Goal: Information Seeking & Learning: Learn about a topic

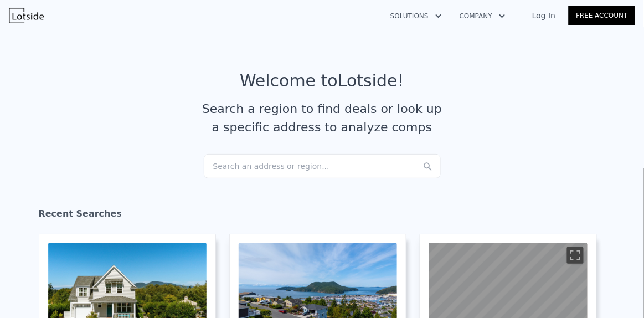
click at [217, 168] on div "Search an address or region..." at bounding box center [322, 166] width 237 height 24
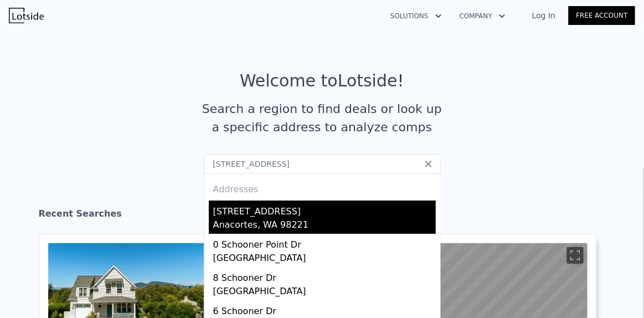
type input "[STREET_ADDRESS]"
click at [236, 215] on div "[STREET_ADDRESS]" at bounding box center [324, 210] width 223 height 18
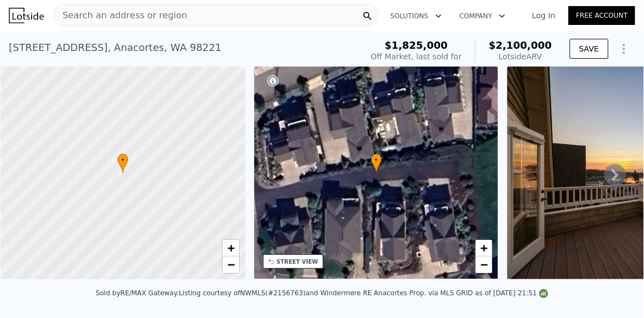
click at [609, 174] on icon at bounding box center [615, 175] width 22 height 22
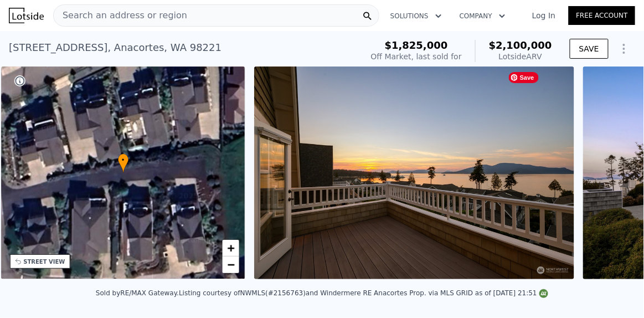
scroll to position [0, 258]
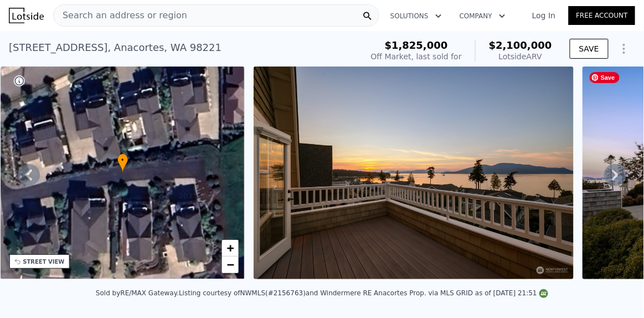
click at [609, 174] on div "• + − • + − STREET VIEW Loading... SATELLITE VIEW" at bounding box center [322, 174] width 644 height 217
click at [609, 174] on icon at bounding box center [615, 175] width 22 height 22
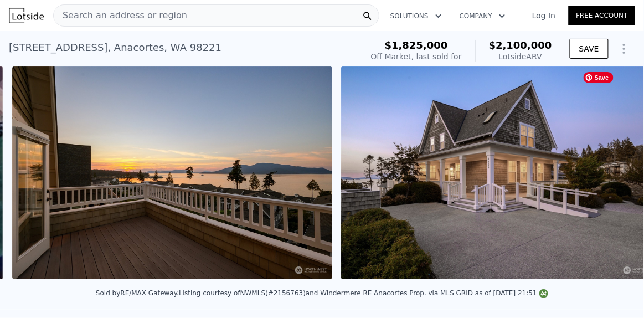
scroll to position [0, 507]
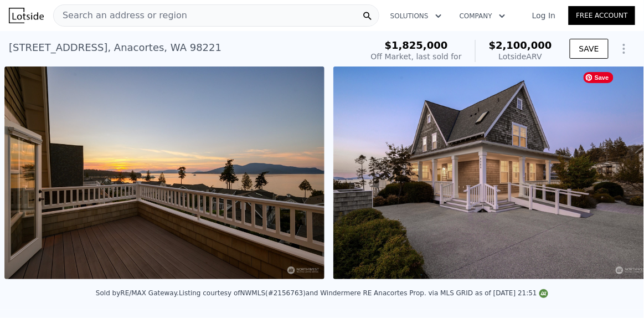
click at [609, 174] on div "• + − • + − STREET VIEW Loading... SATELLITE VIEW" at bounding box center [322, 174] width 644 height 217
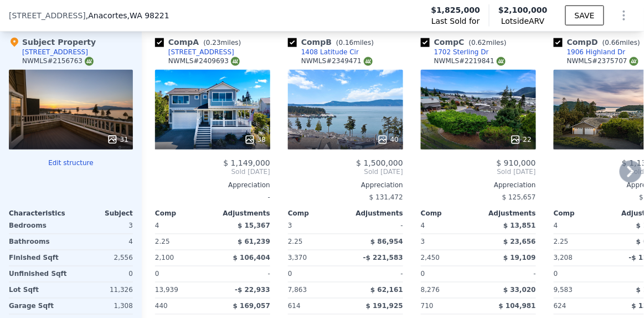
scroll to position [1312, 0]
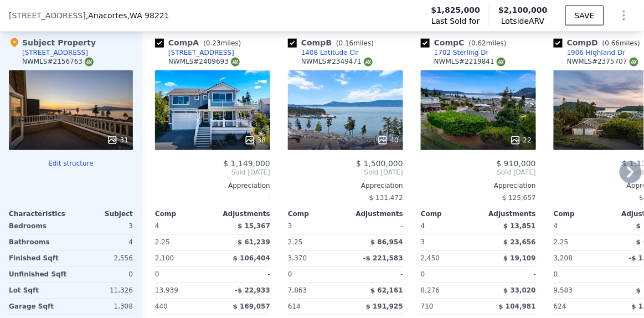
click at [324, 120] on div "40" at bounding box center [345, 110] width 115 height 80
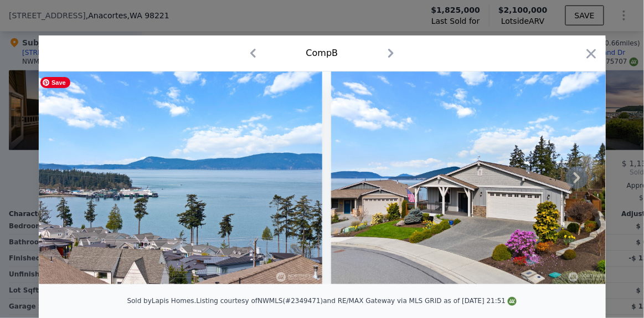
scroll to position [18, 0]
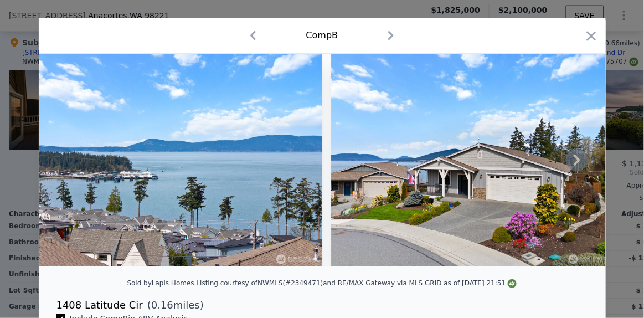
click at [574, 158] on icon at bounding box center [577, 160] width 7 height 11
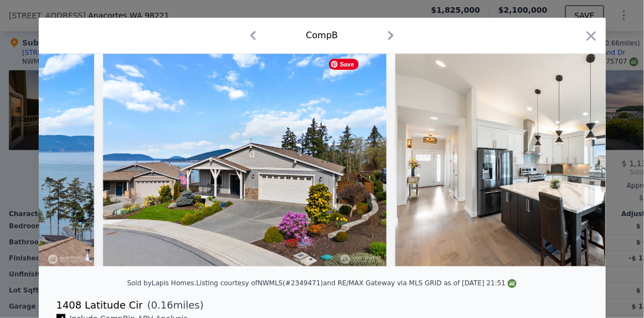
scroll to position [0, 265]
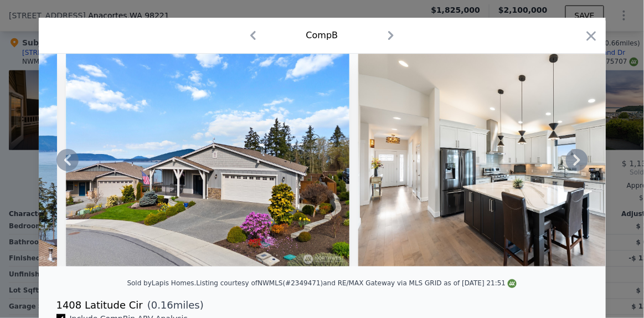
click at [574, 158] on icon at bounding box center [577, 160] width 7 height 11
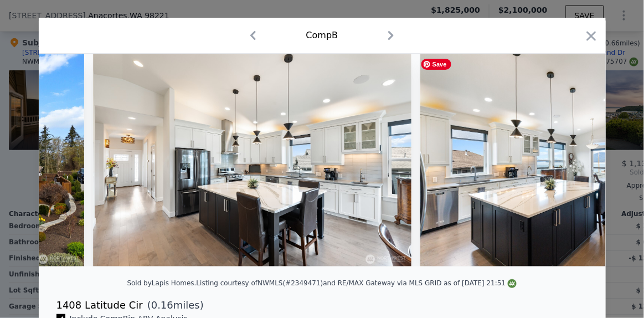
scroll to position [0, 531]
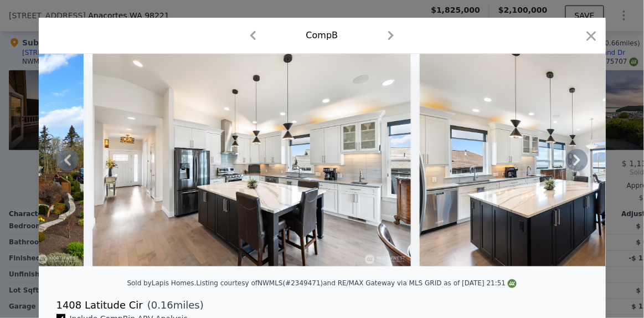
click at [574, 158] on icon at bounding box center [577, 160] width 7 height 11
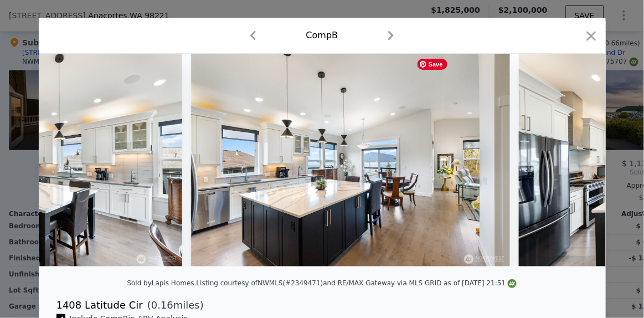
scroll to position [0, 797]
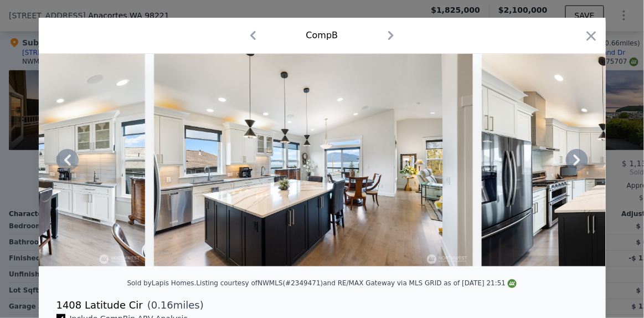
click at [574, 158] on icon at bounding box center [577, 160] width 7 height 11
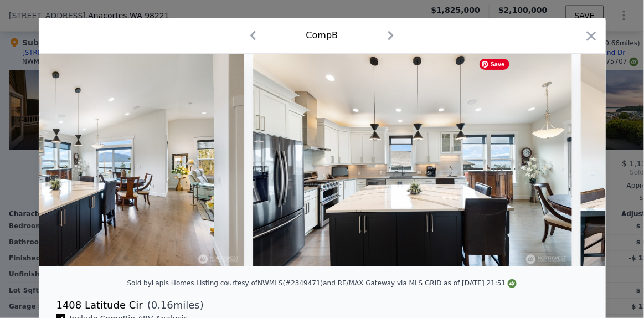
scroll to position [0, 1063]
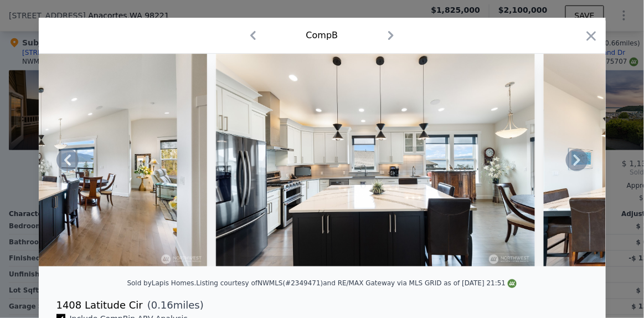
click at [574, 158] on icon at bounding box center [577, 160] width 7 height 11
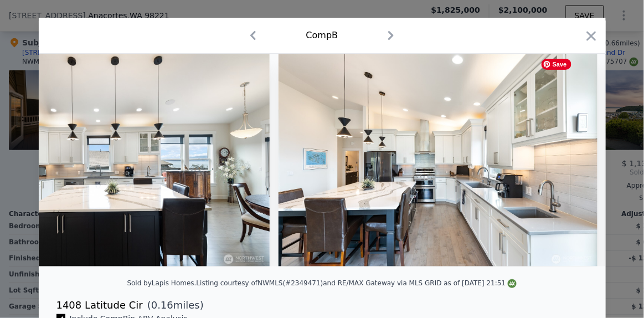
scroll to position [0, 1329]
click at [574, 158] on icon at bounding box center [577, 160] width 7 height 11
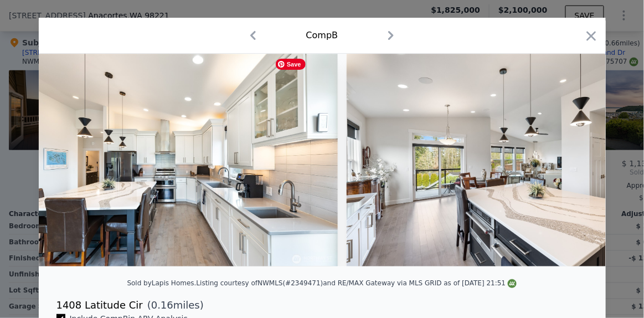
scroll to position [0, 1595]
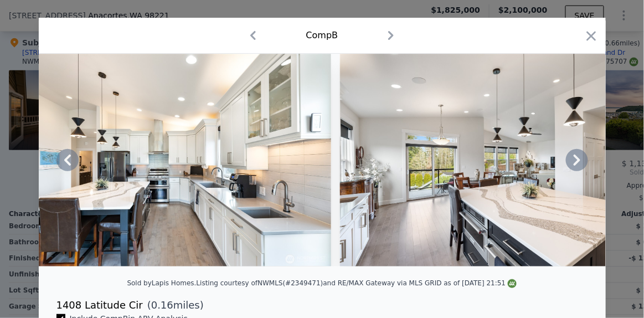
click at [574, 158] on icon at bounding box center [577, 160] width 7 height 11
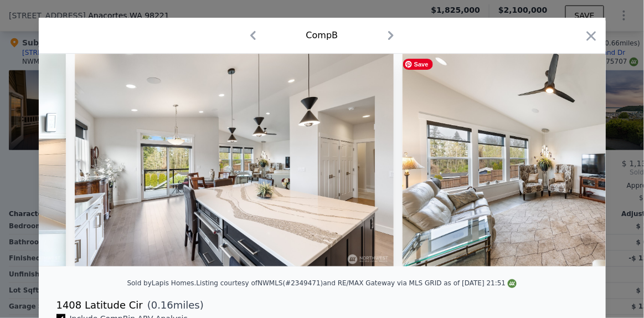
scroll to position [0, 1861]
click at [574, 158] on icon at bounding box center [577, 160] width 7 height 11
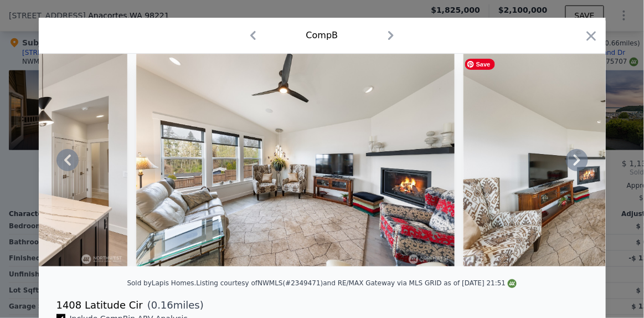
click at [574, 158] on icon at bounding box center [577, 160] width 7 height 11
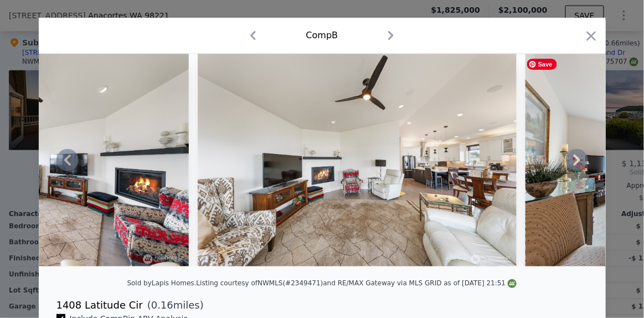
click at [574, 158] on icon at bounding box center [577, 160] width 7 height 11
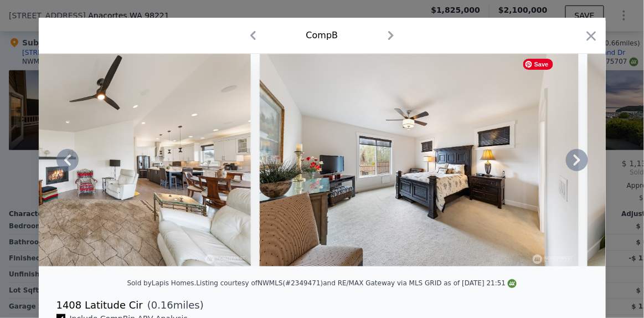
click at [574, 158] on icon at bounding box center [577, 160] width 7 height 11
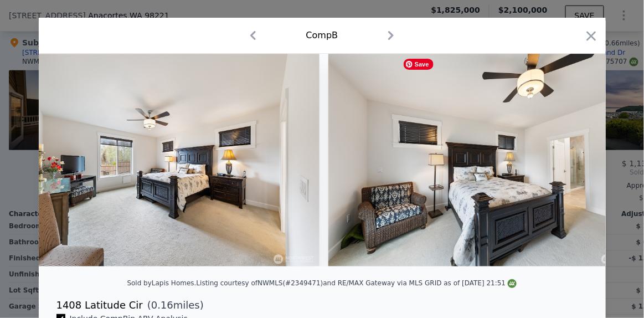
scroll to position [0, 2924]
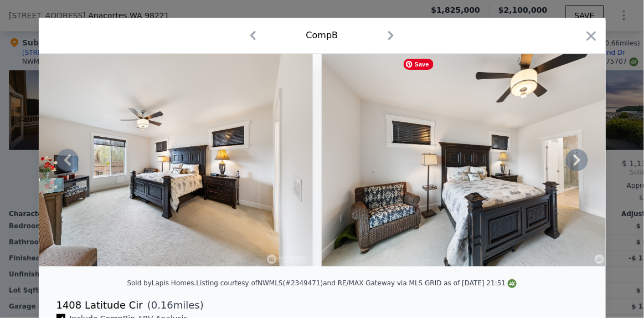
click at [571, 158] on div at bounding box center [322, 160] width 567 height 213
click at [574, 158] on icon at bounding box center [577, 160] width 7 height 11
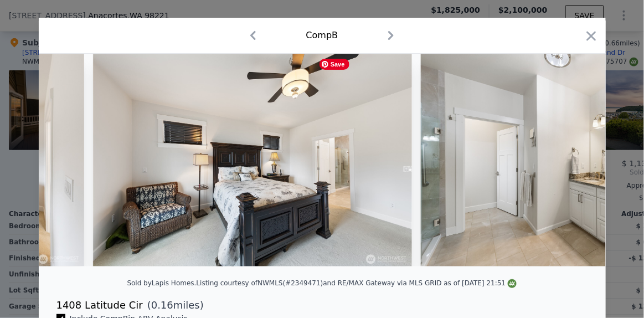
scroll to position [0, 3190]
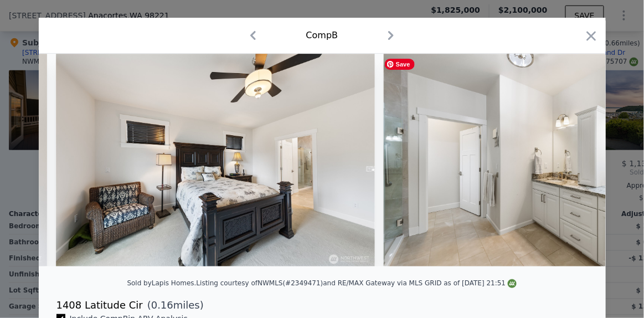
click at [571, 158] on div at bounding box center [322, 160] width 567 height 213
click at [574, 158] on icon at bounding box center [577, 160] width 7 height 11
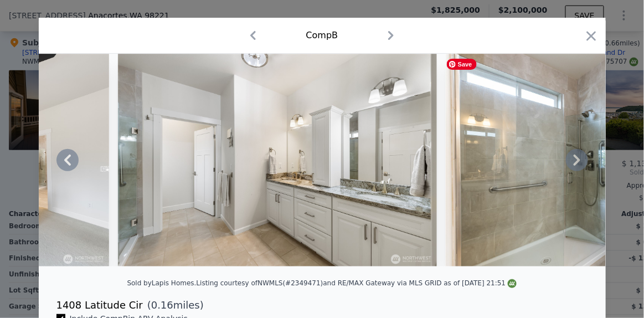
click at [574, 158] on icon at bounding box center [577, 160] width 7 height 11
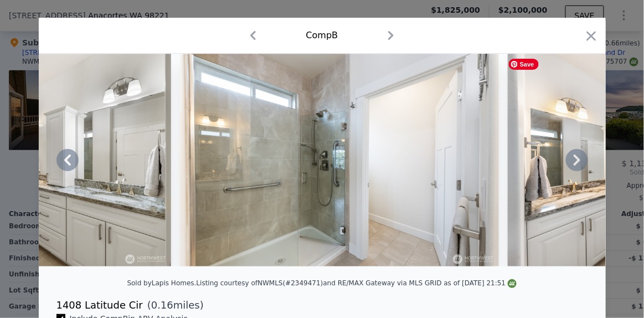
click at [574, 158] on icon at bounding box center [577, 160] width 7 height 11
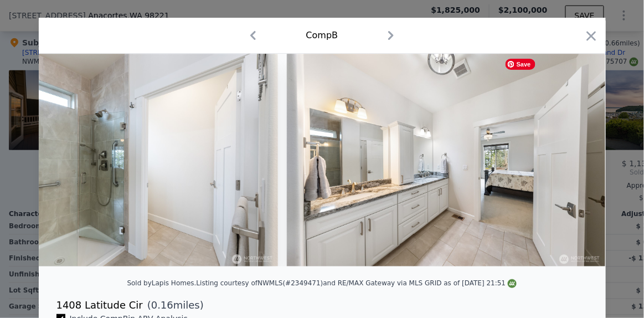
scroll to position [0, 3988]
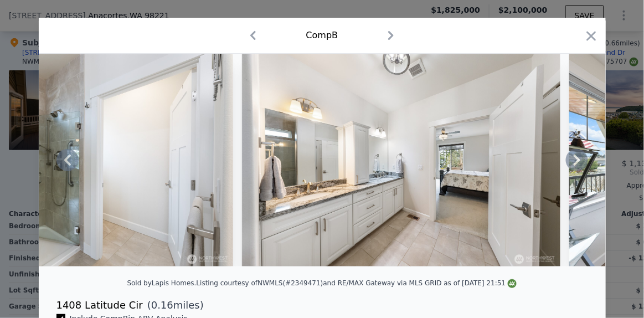
click at [574, 158] on icon at bounding box center [577, 160] width 7 height 11
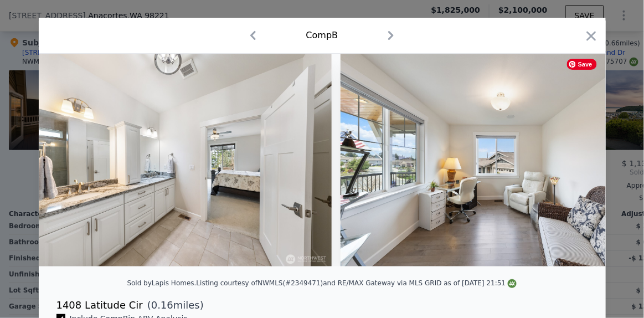
scroll to position [0, 4254]
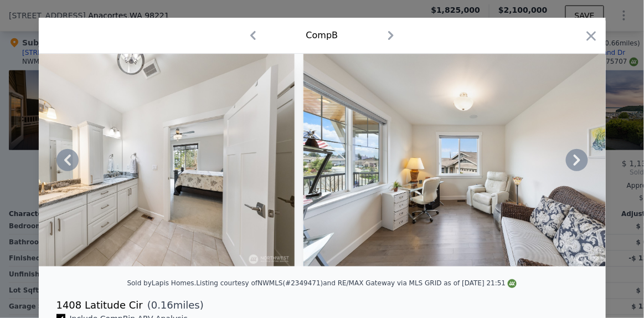
click at [574, 158] on icon at bounding box center [577, 160] width 7 height 11
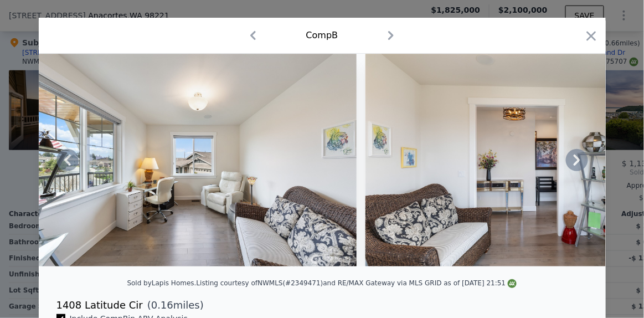
click at [574, 158] on icon at bounding box center [577, 160] width 7 height 11
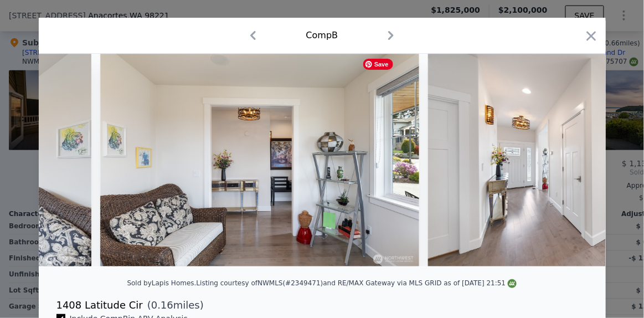
scroll to position [0, 4786]
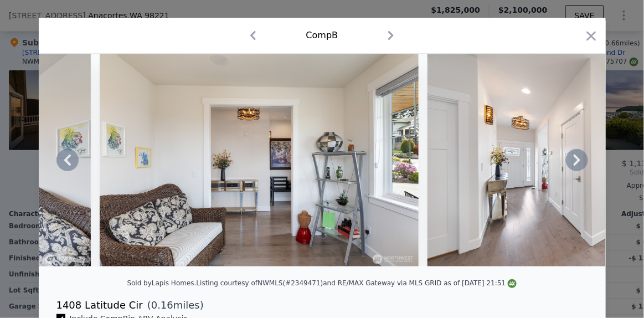
click at [574, 159] on icon at bounding box center [577, 160] width 7 height 11
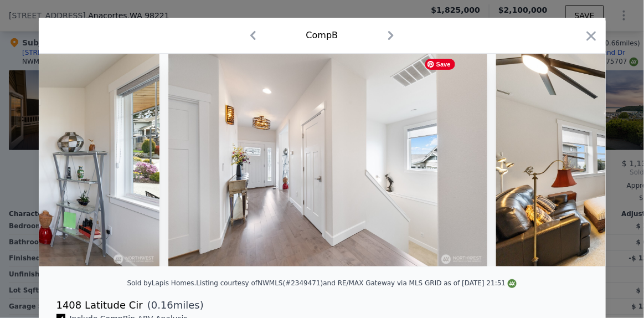
scroll to position [0, 5052]
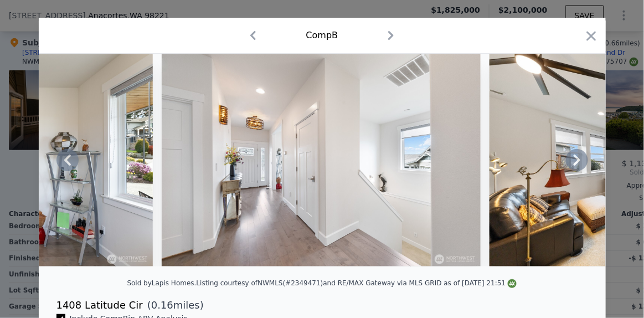
click at [574, 159] on icon at bounding box center [577, 160] width 7 height 11
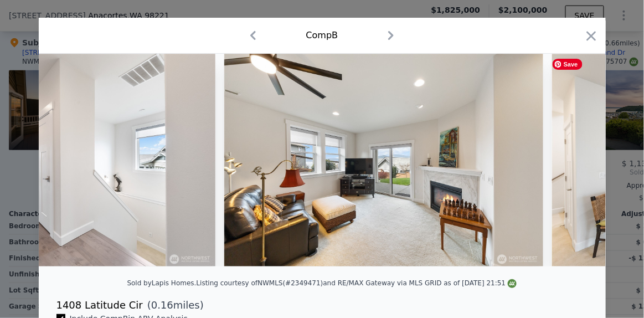
scroll to position [0, 5318]
click at [574, 159] on icon at bounding box center [577, 160] width 7 height 11
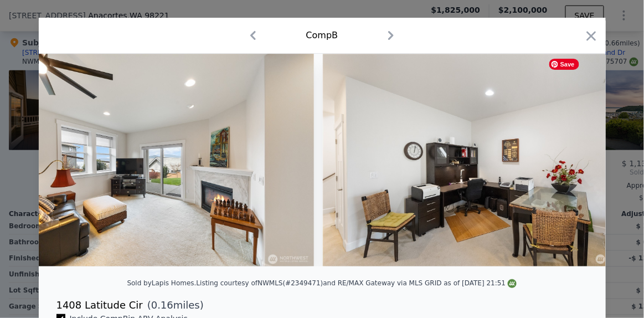
scroll to position [0, 5584]
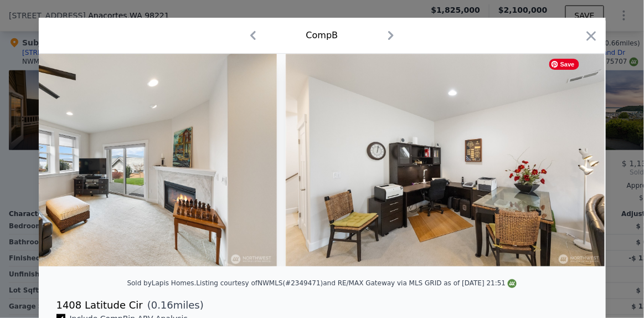
click at [570, 159] on img at bounding box center [445, 160] width 319 height 213
click at [574, 159] on icon at bounding box center [577, 160] width 7 height 11
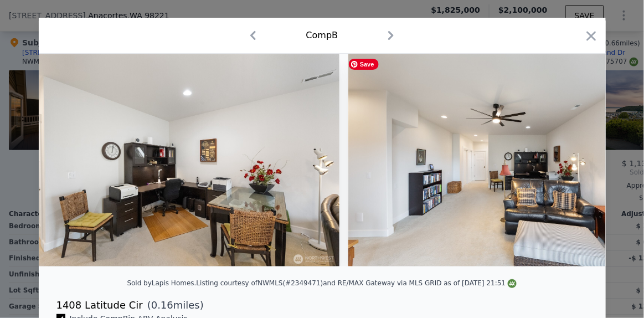
scroll to position [0, 5849]
click at [570, 159] on div at bounding box center [322, 160] width 567 height 213
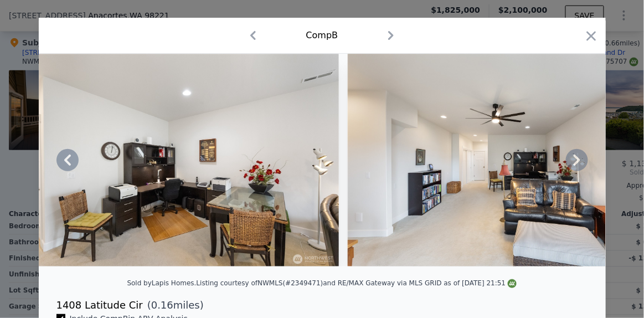
click at [574, 159] on icon at bounding box center [577, 160] width 7 height 11
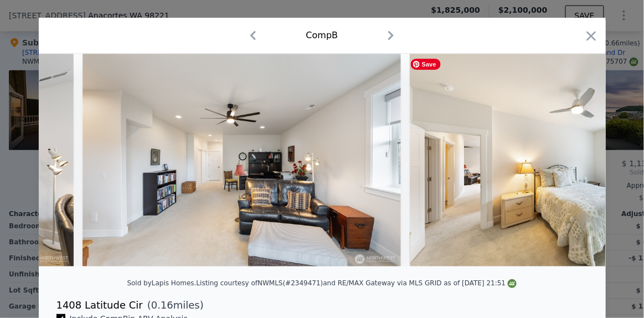
scroll to position [0, 6115]
click at [574, 159] on icon at bounding box center [577, 160] width 7 height 11
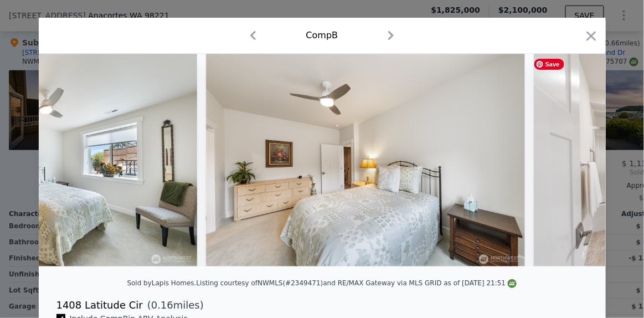
scroll to position [0, 6647]
click at [570, 159] on div at bounding box center [322, 160] width 567 height 213
click at [574, 159] on icon at bounding box center [577, 160] width 7 height 11
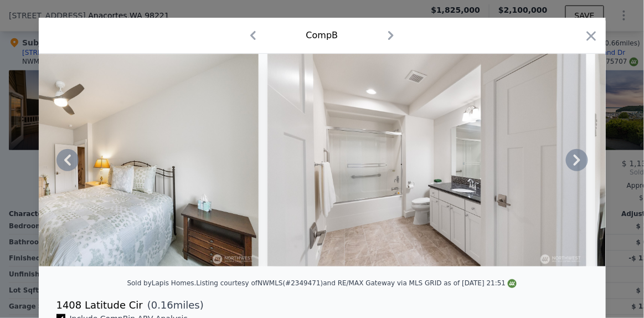
click at [574, 159] on icon at bounding box center [577, 160] width 7 height 11
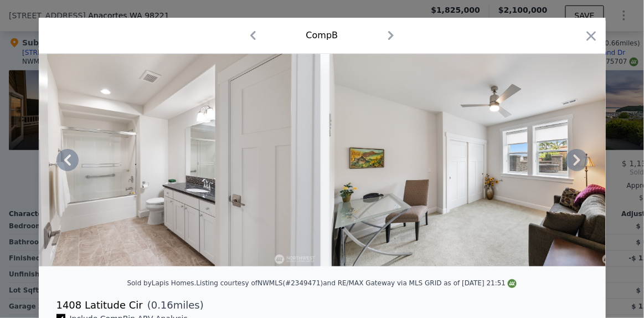
click at [574, 159] on icon at bounding box center [577, 160] width 7 height 11
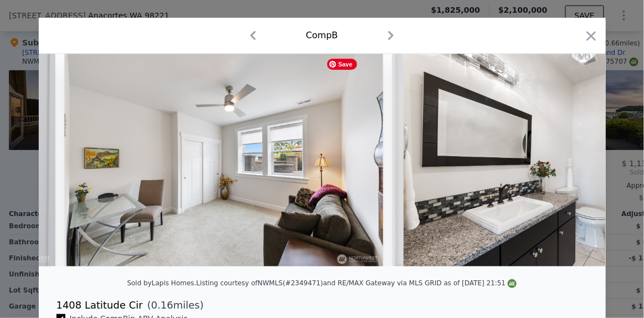
scroll to position [0, 7445]
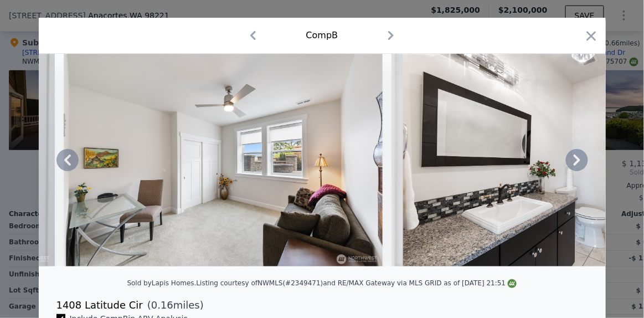
click at [574, 159] on icon at bounding box center [577, 160] width 7 height 11
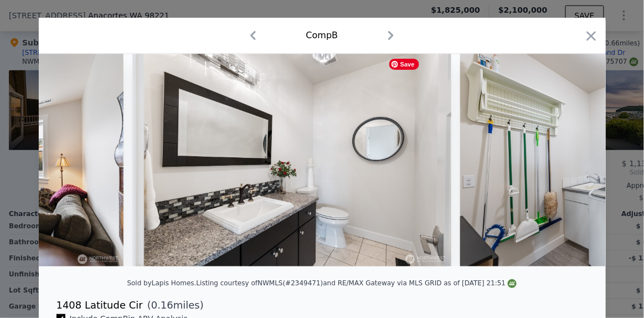
scroll to position [0, 7711]
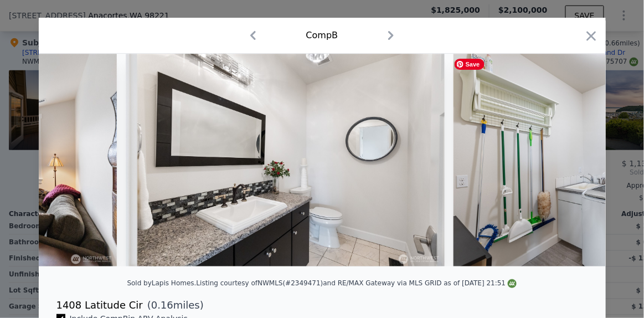
click at [570, 159] on div at bounding box center [322, 160] width 567 height 213
click at [574, 159] on icon at bounding box center [577, 160] width 7 height 11
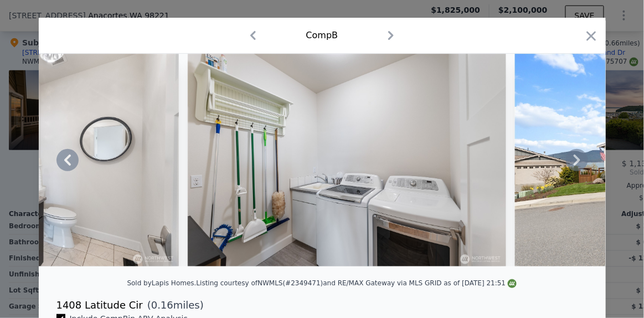
click at [574, 159] on icon at bounding box center [577, 160] width 7 height 11
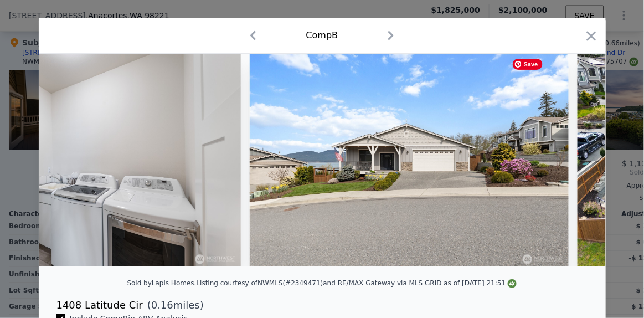
scroll to position [0, 8243]
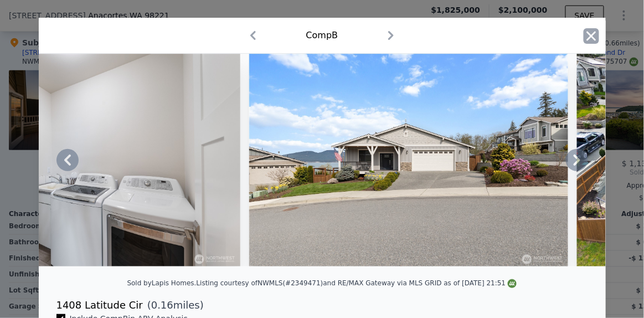
click at [589, 32] on icon "button" at bounding box center [592, 36] width 16 height 16
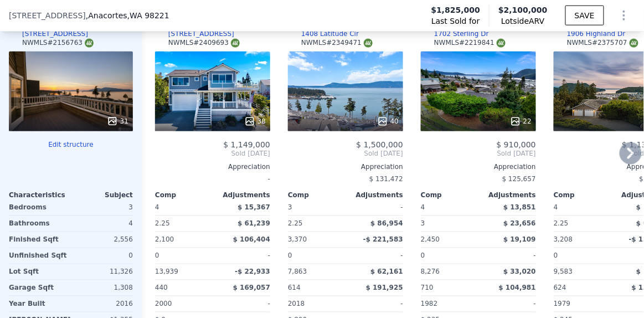
scroll to position [1330, 0]
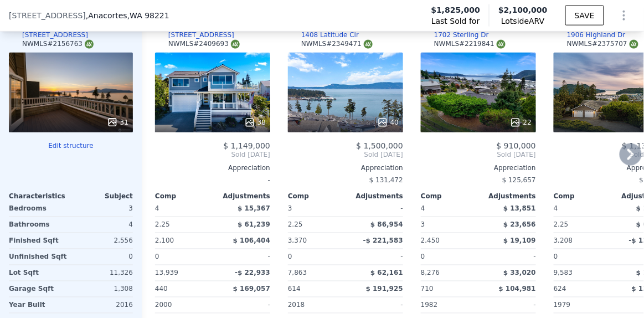
click at [484, 113] on div "22" at bounding box center [478, 93] width 115 height 80
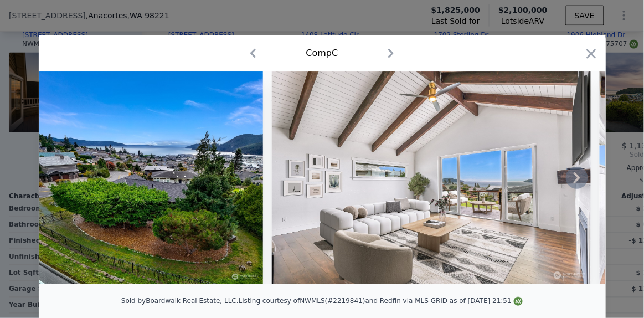
click at [571, 181] on icon at bounding box center [577, 178] width 22 height 22
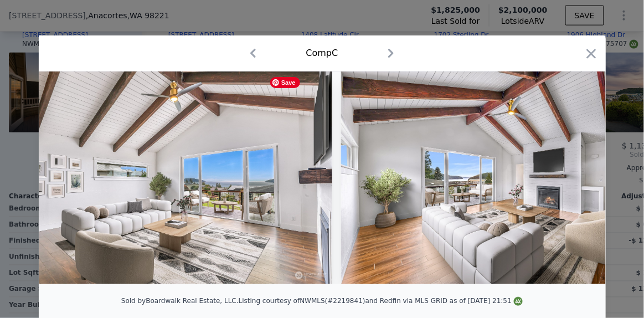
scroll to position [0, 265]
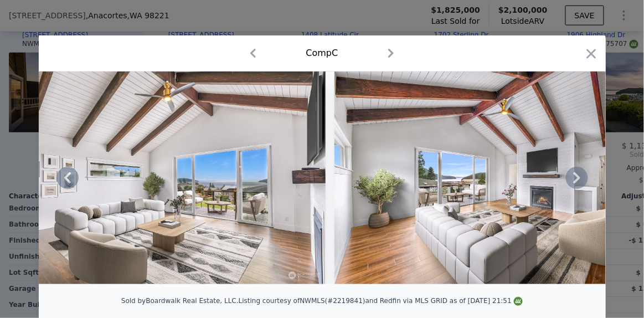
click at [571, 181] on icon at bounding box center [577, 178] width 22 height 22
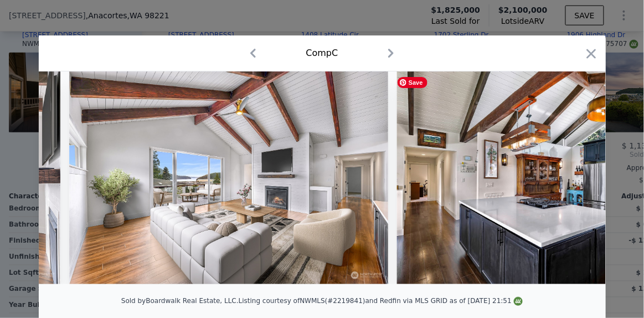
scroll to position [0, 531]
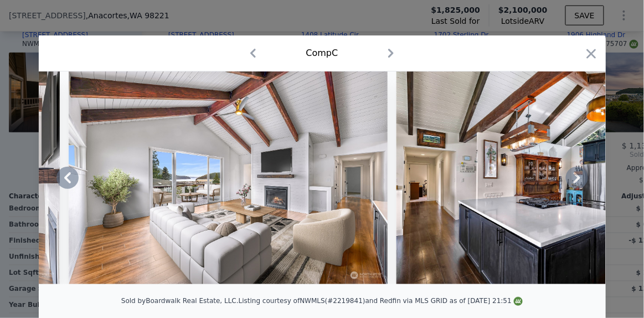
click at [571, 181] on icon at bounding box center [577, 178] width 22 height 22
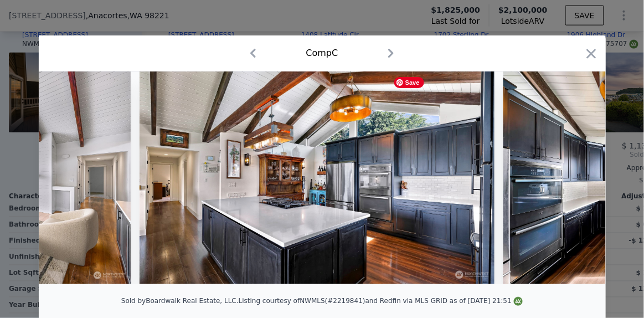
scroll to position [0, 797]
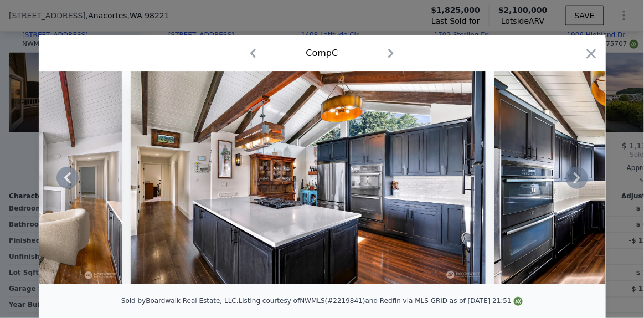
click at [571, 181] on icon at bounding box center [577, 178] width 22 height 22
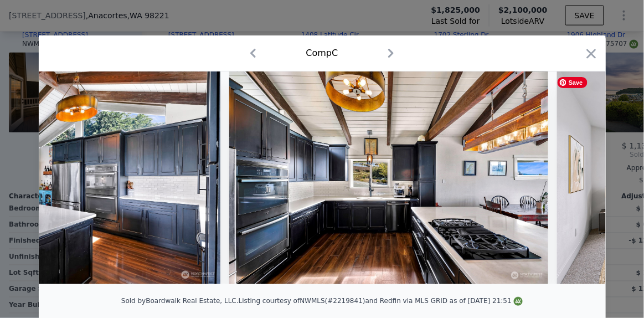
scroll to position [0, 1063]
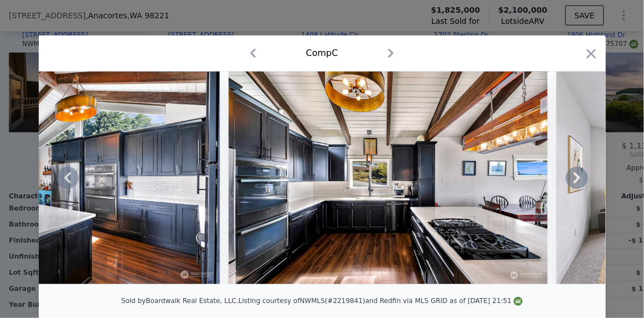
click at [571, 181] on icon at bounding box center [577, 178] width 22 height 22
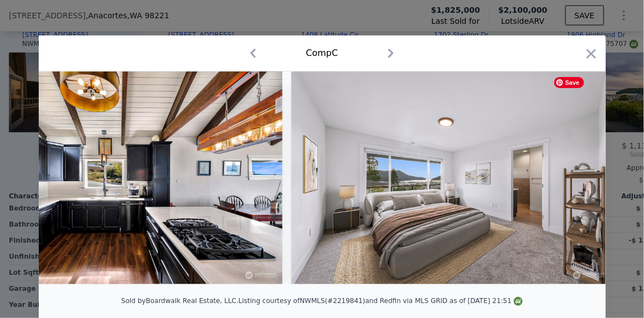
scroll to position [0, 1329]
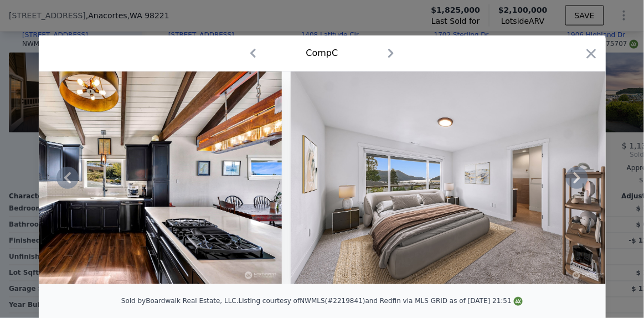
click at [571, 181] on icon at bounding box center [577, 178] width 22 height 22
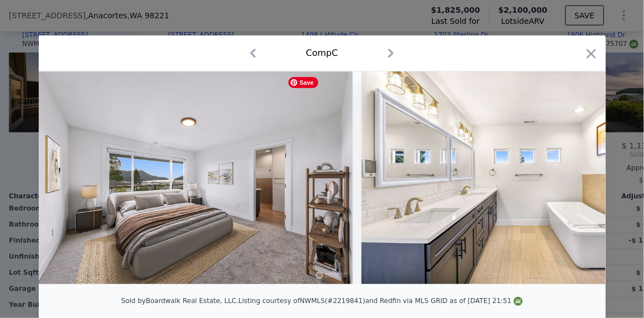
scroll to position [0, 1595]
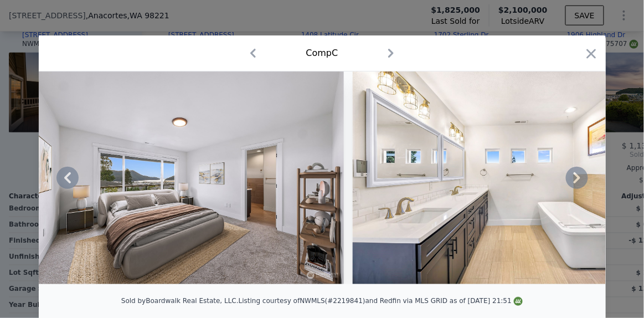
click at [571, 181] on icon at bounding box center [577, 178] width 22 height 22
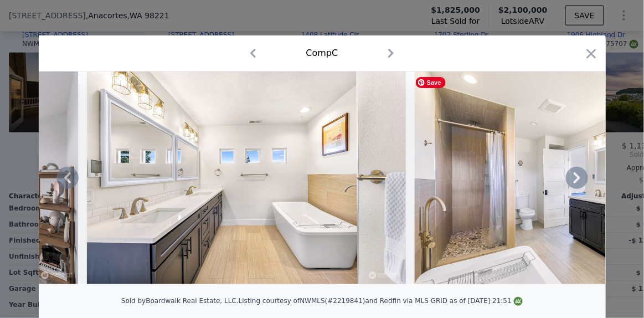
click at [571, 181] on icon at bounding box center [577, 178] width 22 height 22
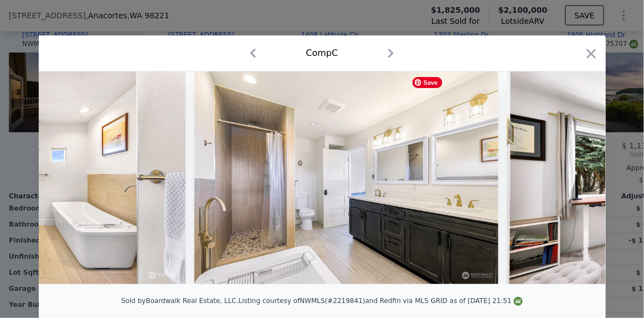
scroll to position [0, 2127]
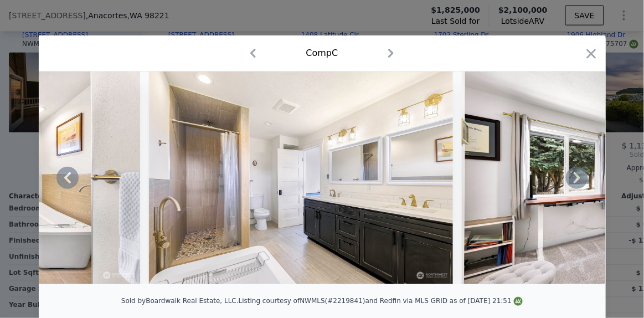
click at [571, 181] on icon at bounding box center [577, 178] width 22 height 22
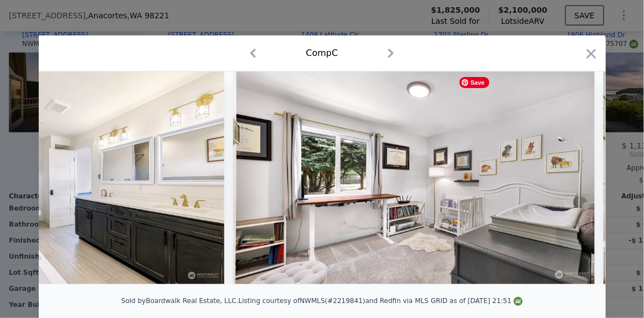
scroll to position [0, 2393]
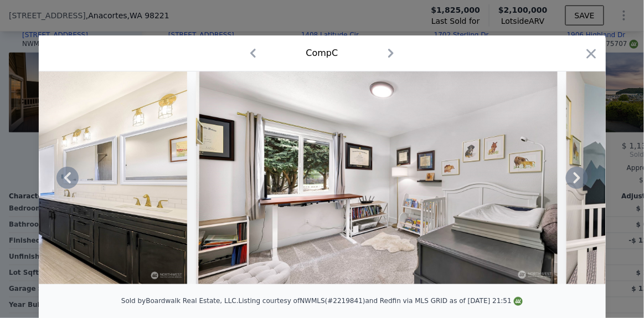
click at [571, 181] on icon at bounding box center [577, 178] width 22 height 22
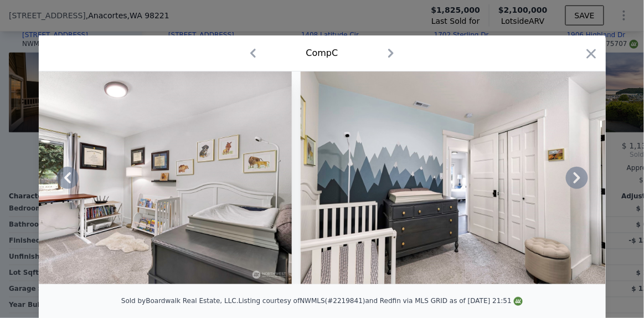
click at [571, 181] on icon at bounding box center [577, 178] width 22 height 22
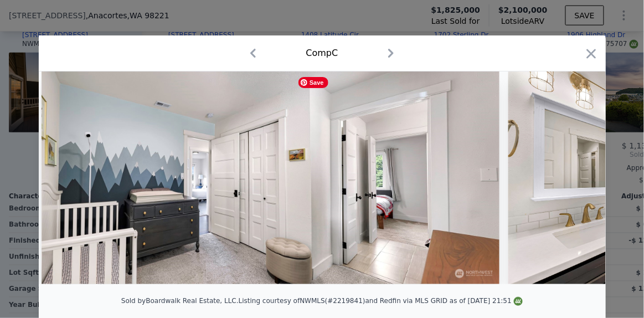
scroll to position [0, 2924]
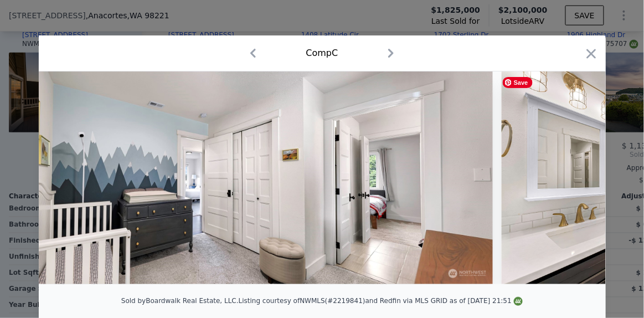
click at [571, 181] on div at bounding box center [322, 177] width 567 height 213
click at [571, 181] on icon at bounding box center [577, 178] width 22 height 22
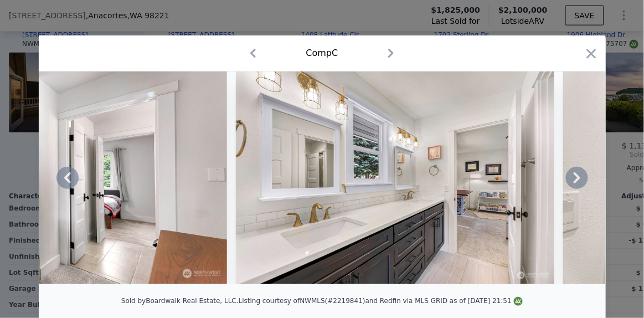
click at [571, 181] on icon at bounding box center [577, 178] width 22 height 22
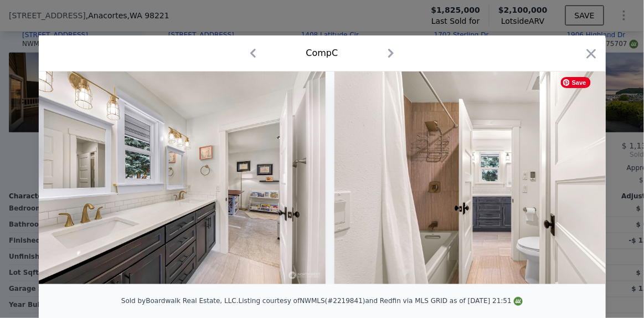
scroll to position [0, 3456]
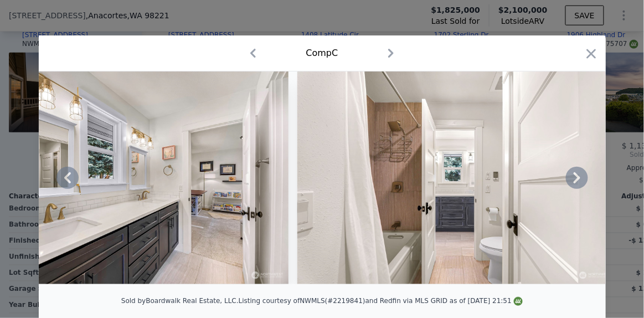
click at [571, 181] on icon at bounding box center [577, 178] width 22 height 22
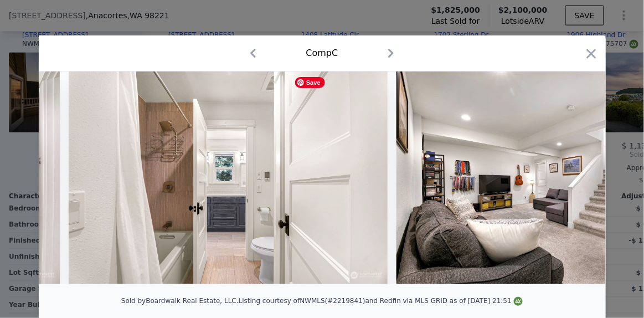
scroll to position [0, 3722]
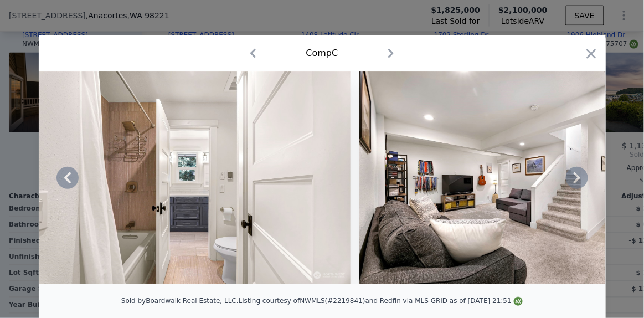
click at [571, 181] on icon at bounding box center [577, 178] width 22 height 22
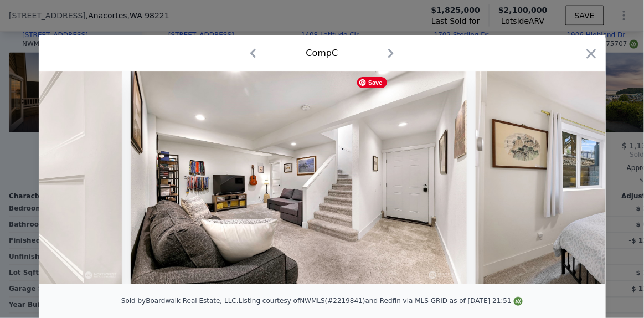
scroll to position [0, 3988]
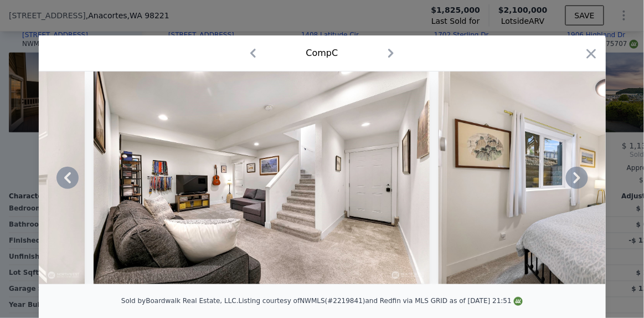
click at [571, 181] on icon at bounding box center [577, 178] width 22 height 22
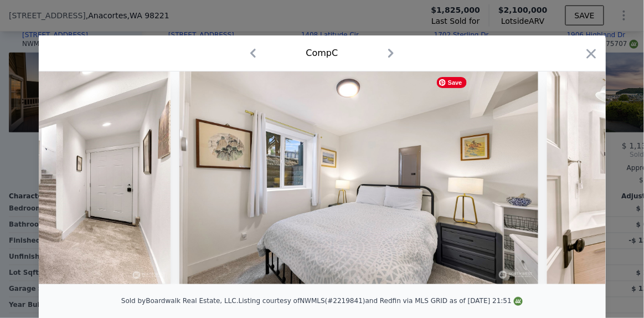
scroll to position [0, 4254]
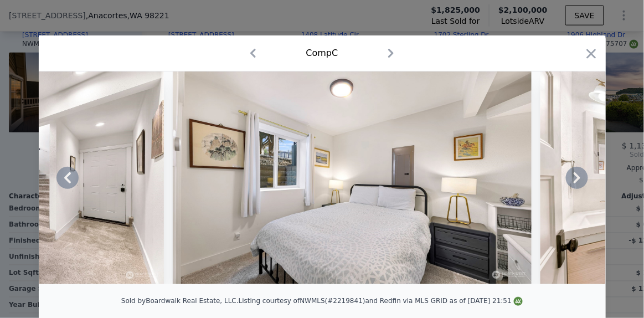
click at [571, 181] on icon at bounding box center [577, 178] width 22 height 22
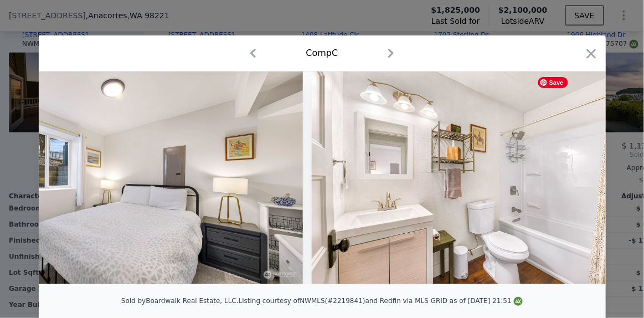
scroll to position [0, 4520]
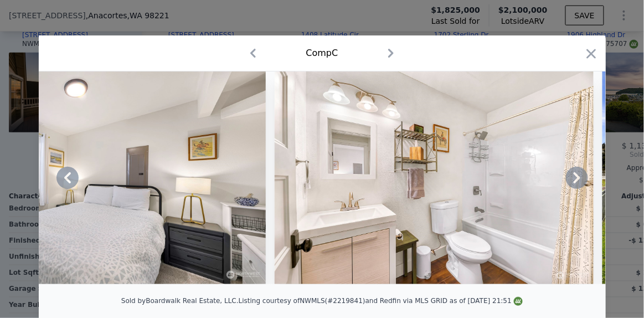
click at [571, 181] on icon at bounding box center [577, 178] width 22 height 22
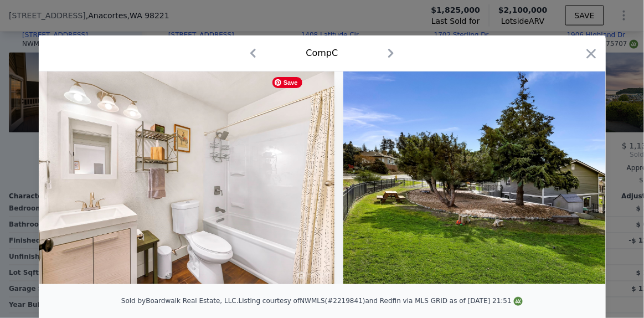
scroll to position [0, 4786]
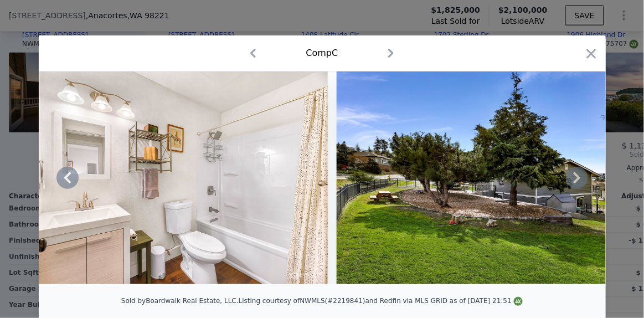
click at [571, 181] on icon at bounding box center [577, 178] width 22 height 22
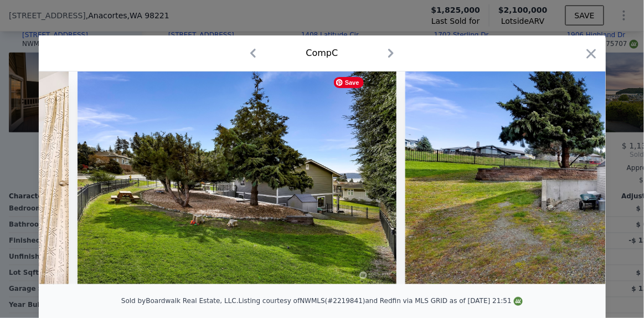
scroll to position [0, 5052]
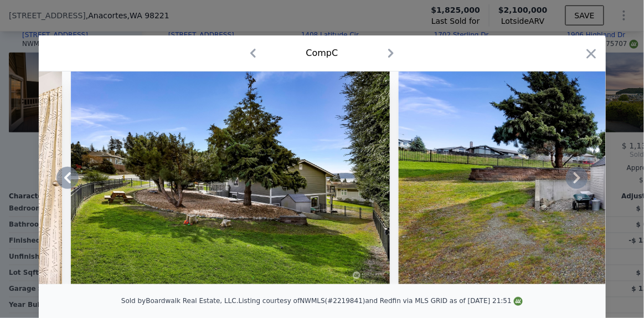
click at [571, 181] on icon at bounding box center [577, 178] width 22 height 22
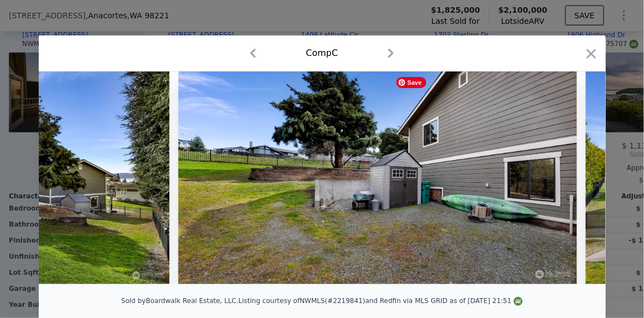
scroll to position [0, 5318]
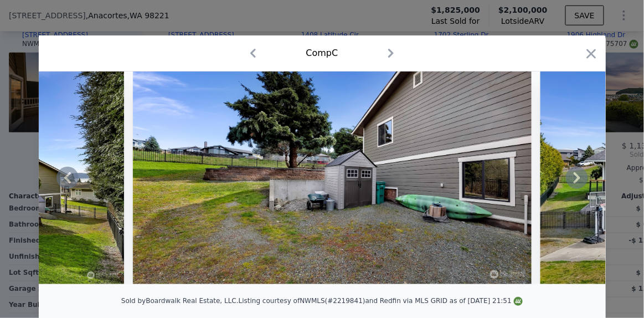
click at [571, 181] on icon at bounding box center [577, 178] width 22 height 22
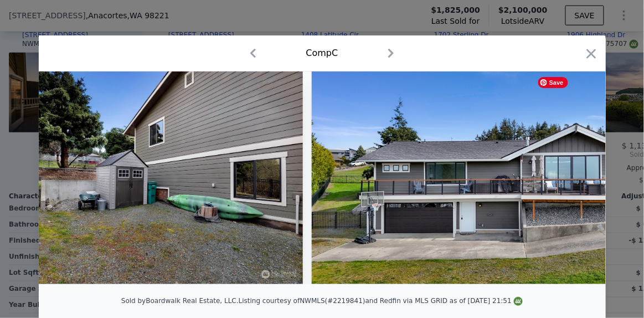
scroll to position [0, 5584]
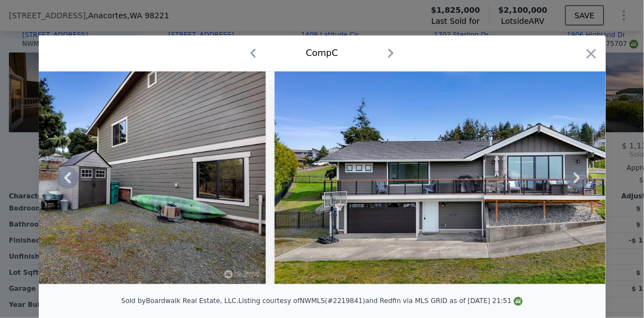
click at [571, 181] on icon at bounding box center [577, 178] width 22 height 22
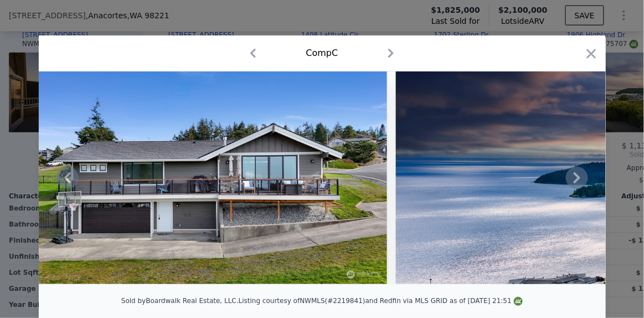
click at [571, 181] on icon at bounding box center [577, 178] width 22 height 22
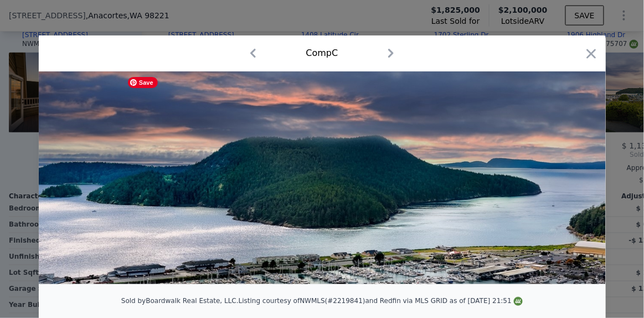
click at [571, 181] on img at bounding box center [377, 177] width 1027 height 213
click at [571, 181] on icon at bounding box center [577, 178] width 22 height 22
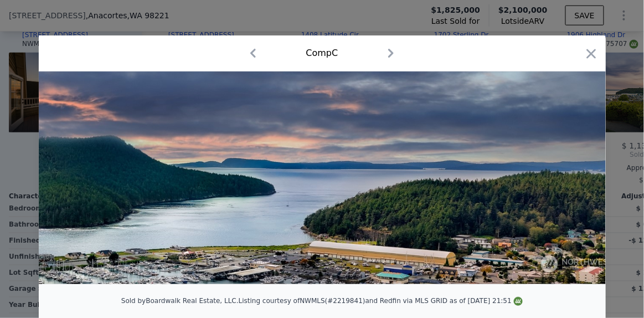
click at [571, 181] on img at bounding box center [111, 177] width 1027 height 213
click at [571, 181] on icon at bounding box center [577, 178] width 22 height 22
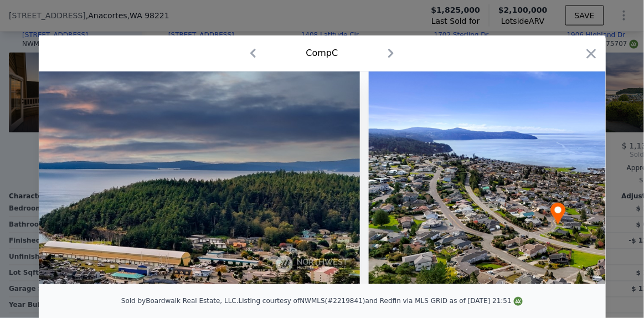
scroll to position [0, 6913]
click at [571, 181] on icon at bounding box center [577, 178] width 22 height 22
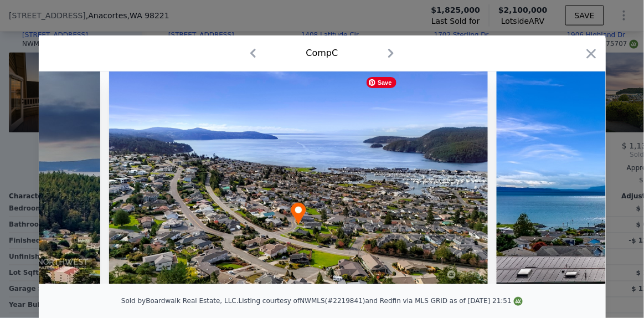
scroll to position [0, 7179]
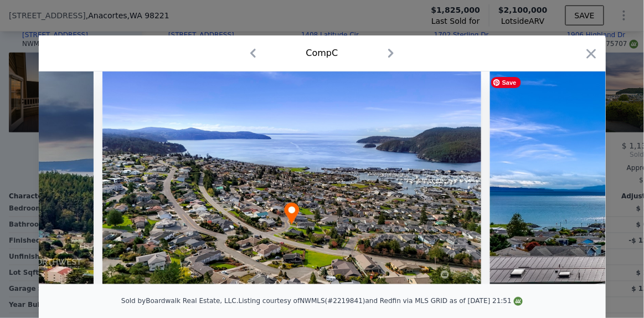
click at [571, 181] on div at bounding box center [322, 177] width 567 height 213
click at [571, 181] on icon at bounding box center [577, 178] width 22 height 22
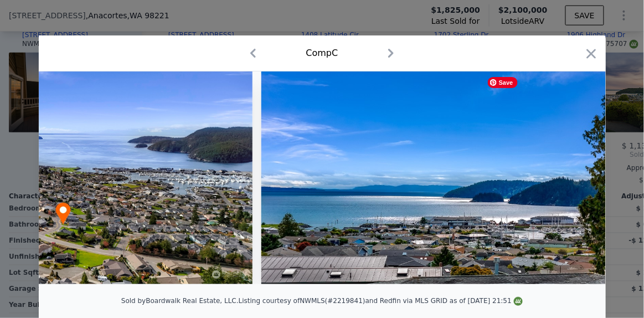
scroll to position [0, 7445]
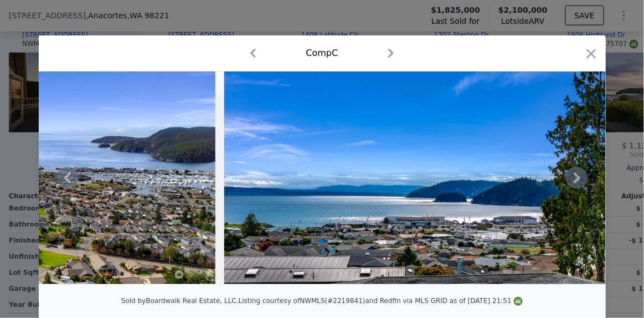
click at [571, 181] on icon at bounding box center [577, 178] width 22 height 22
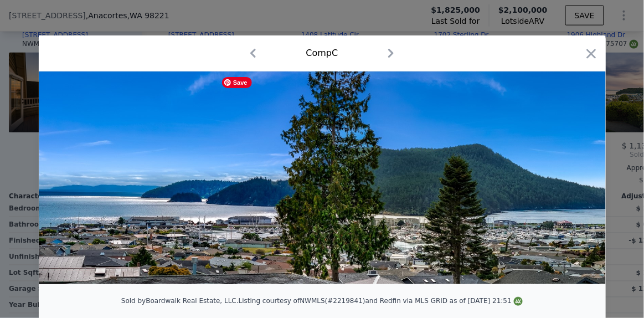
scroll to position [0, 7711]
click at [571, 181] on div at bounding box center [322, 177] width 567 height 213
click at [571, 181] on icon at bounding box center [577, 178] width 22 height 22
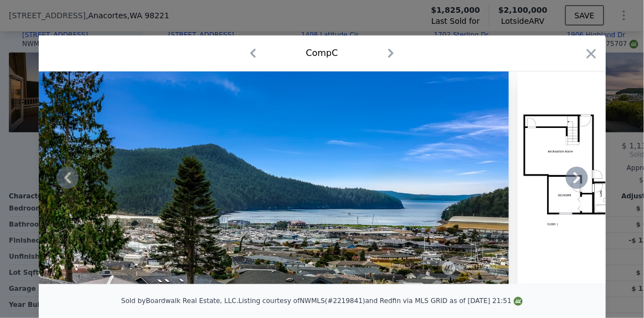
click at [571, 181] on icon at bounding box center [577, 178] width 22 height 22
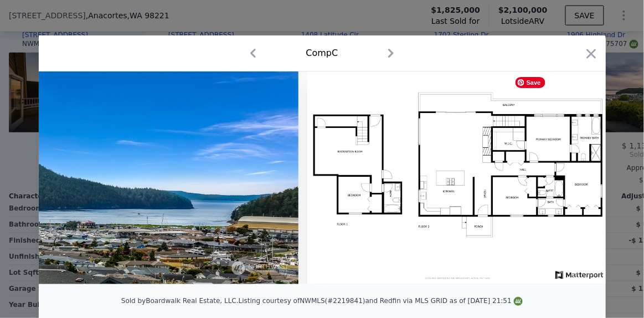
scroll to position [0, 8189]
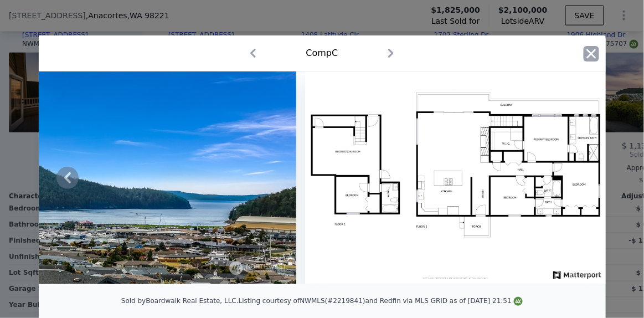
click at [588, 53] on icon "button" at bounding box center [591, 53] width 9 height 9
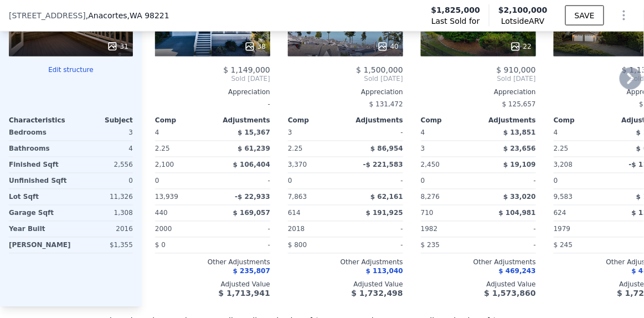
scroll to position [1407, 0]
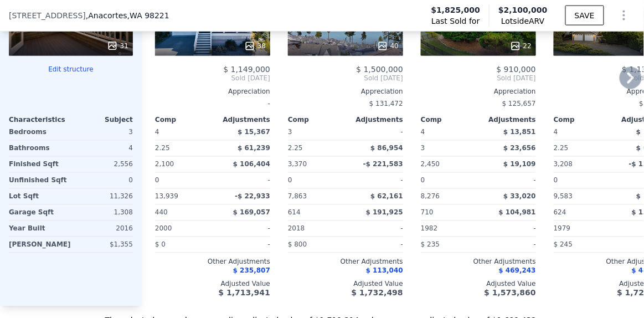
click at [628, 83] on icon at bounding box center [631, 78] width 7 height 11
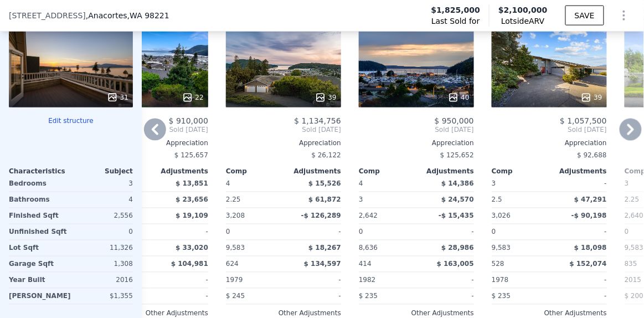
scroll to position [1354, 0]
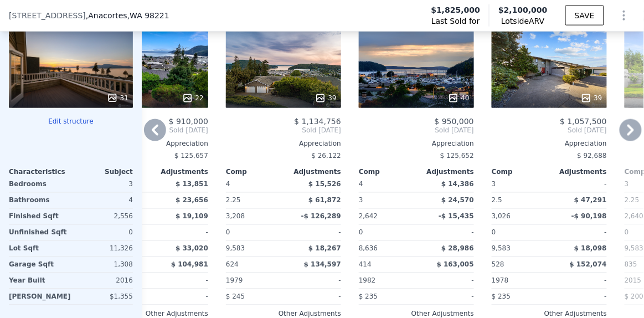
click at [391, 93] on div at bounding box center [416, 98] width 115 height 20
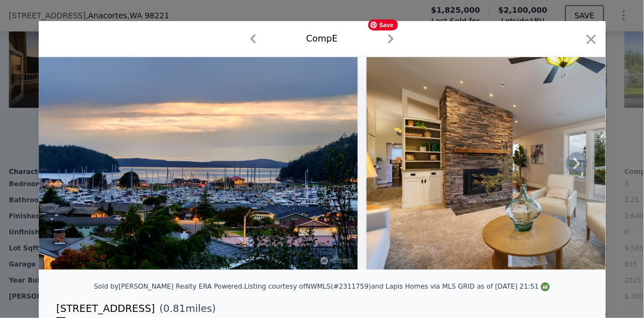
scroll to position [13, 0]
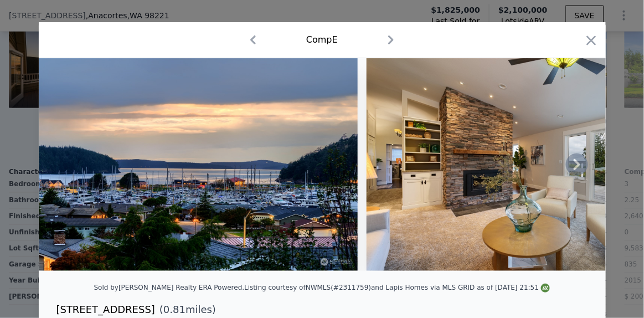
click at [573, 163] on icon at bounding box center [577, 164] width 22 height 22
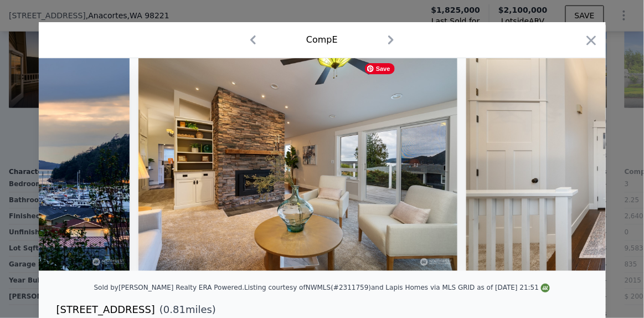
scroll to position [0, 265]
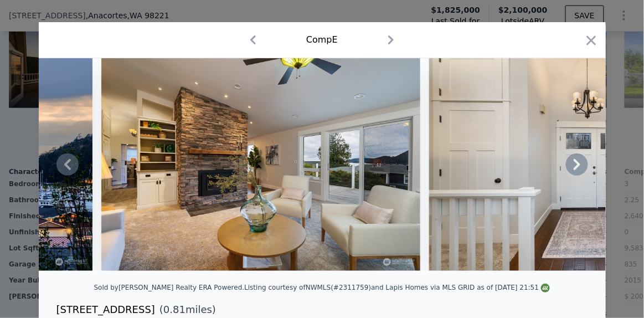
click at [577, 165] on icon at bounding box center [577, 164] width 22 height 22
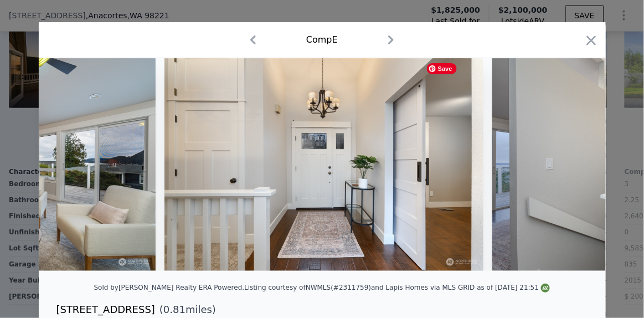
scroll to position [0, 531]
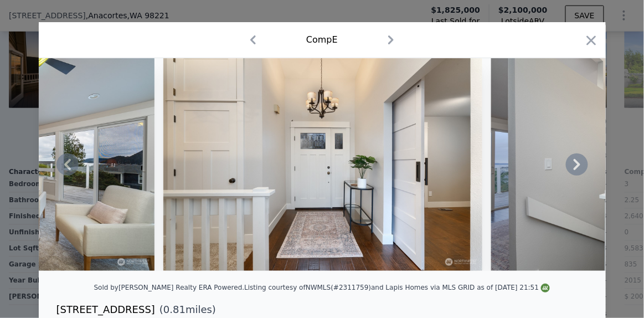
click at [576, 166] on icon at bounding box center [577, 164] width 22 height 22
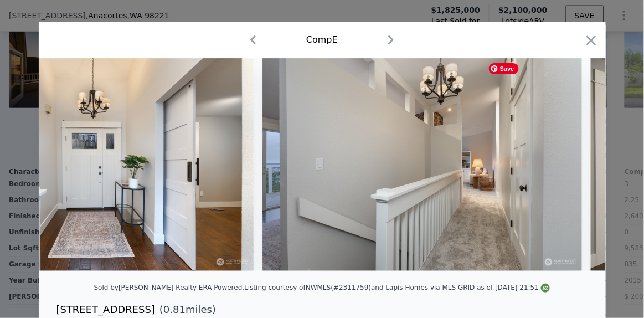
scroll to position [0, 797]
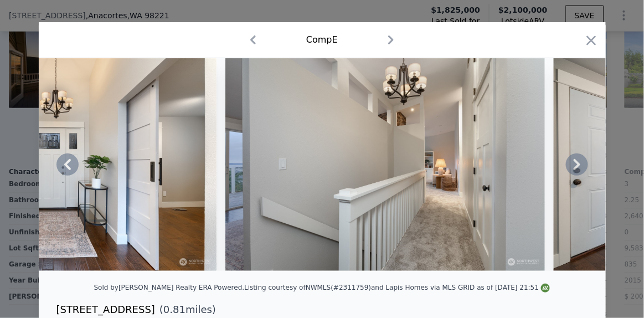
click at [576, 166] on icon at bounding box center [577, 164] width 22 height 22
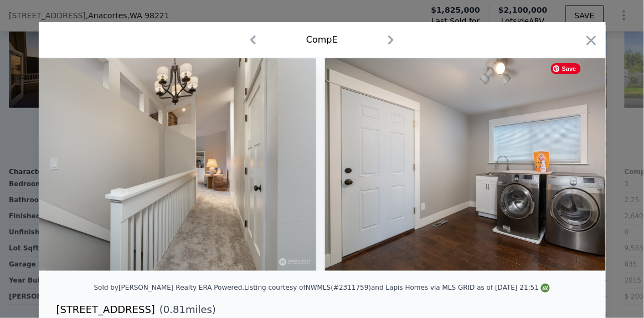
scroll to position [0, 1063]
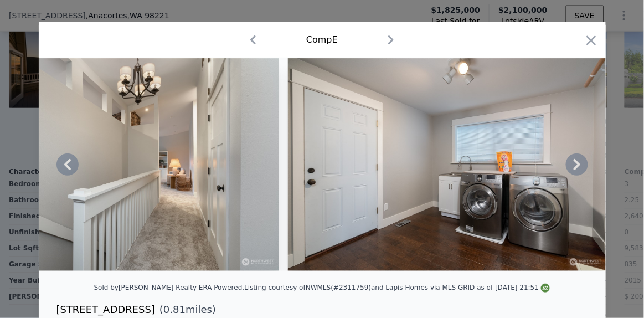
click at [576, 166] on icon at bounding box center [577, 164] width 22 height 22
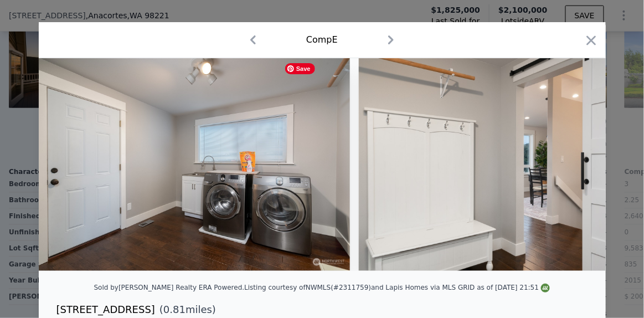
scroll to position [0, 1329]
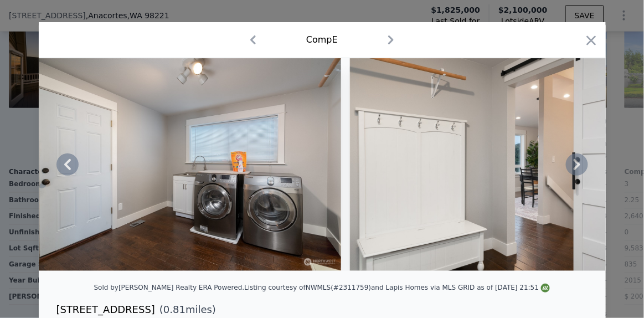
click at [576, 166] on icon at bounding box center [577, 164] width 22 height 22
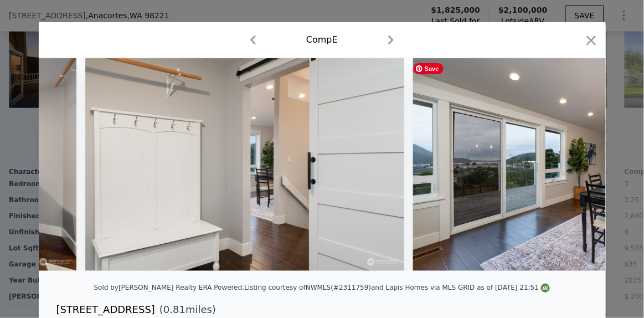
scroll to position [0, 1595]
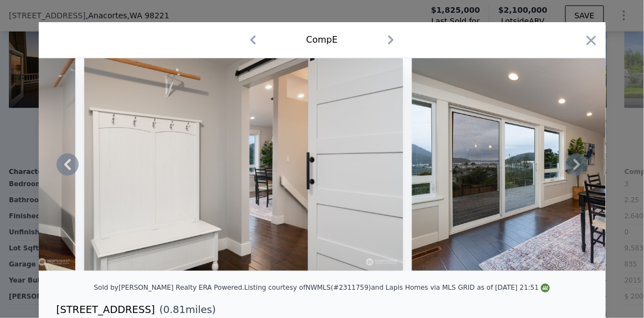
click at [575, 166] on icon at bounding box center [577, 164] width 7 height 11
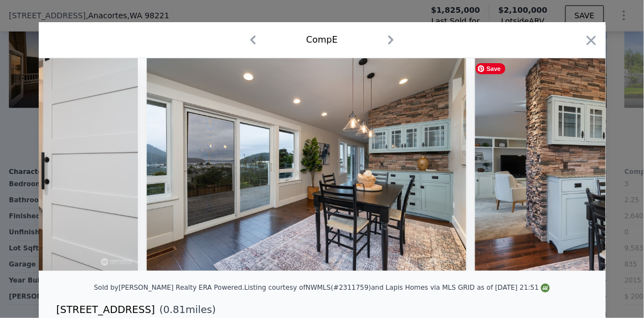
scroll to position [0, 1861]
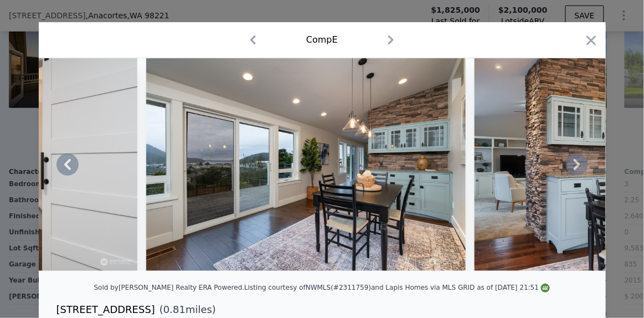
click at [575, 166] on icon at bounding box center [577, 164] width 7 height 11
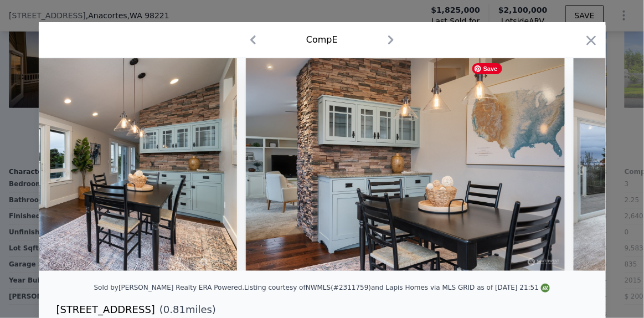
scroll to position [0, 2127]
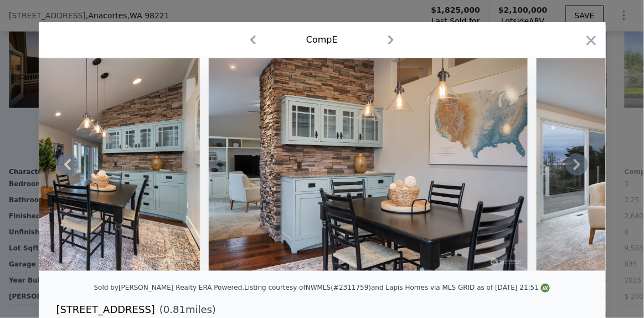
click at [575, 166] on icon at bounding box center [577, 164] width 7 height 11
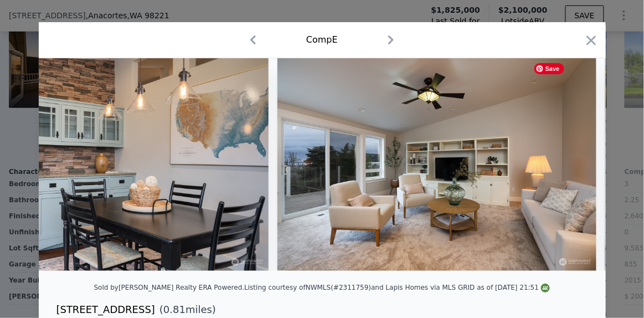
scroll to position [0, 2393]
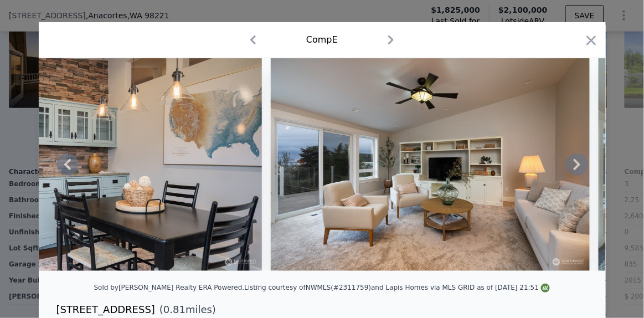
click at [575, 166] on icon at bounding box center [577, 164] width 7 height 11
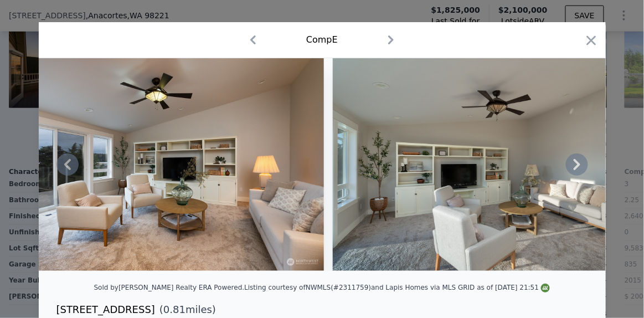
click at [575, 166] on icon at bounding box center [577, 164] width 7 height 11
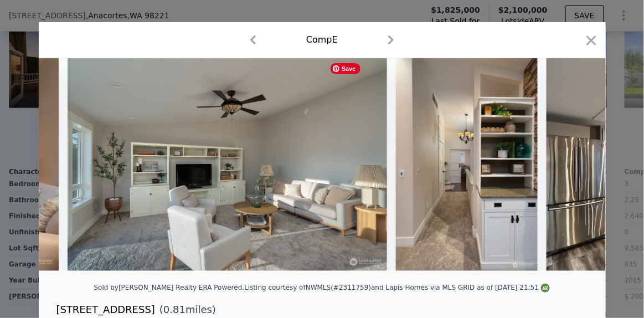
scroll to position [0, 2924]
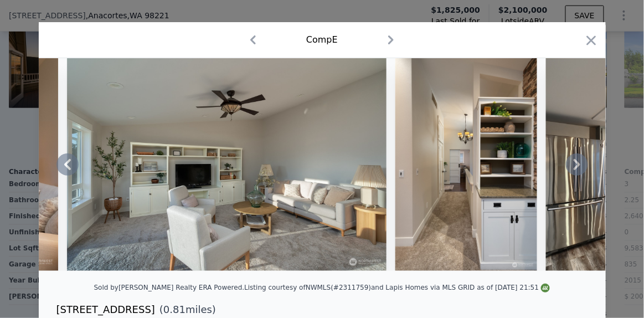
click at [575, 166] on icon at bounding box center [577, 164] width 7 height 11
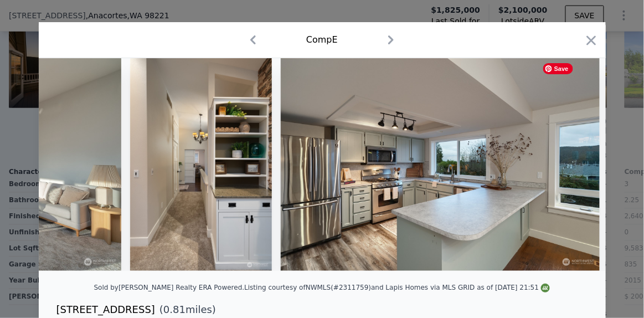
scroll to position [0, 3190]
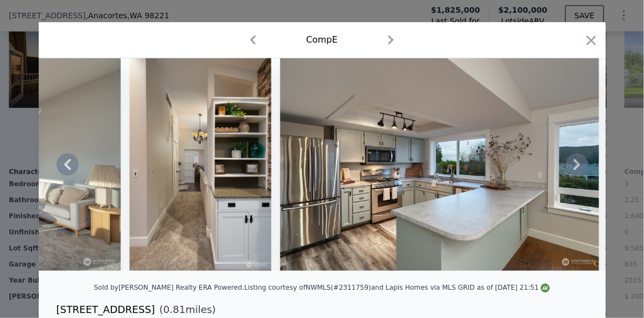
click at [575, 166] on icon at bounding box center [577, 164] width 7 height 11
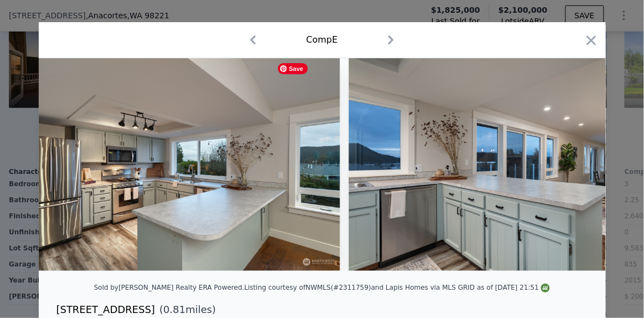
scroll to position [0, 3456]
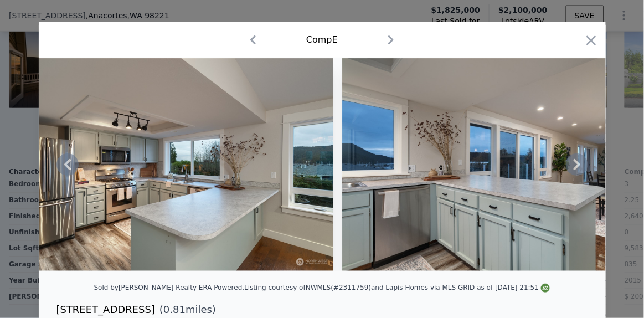
click at [575, 166] on icon at bounding box center [577, 164] width 7 height 11
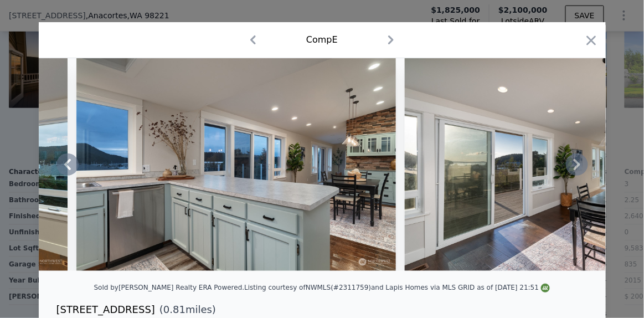
click at [575, 166] on icon at bounding box center [577, 164] width 7 height 11
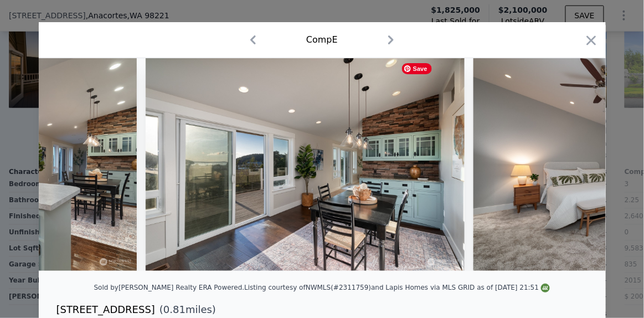
scroll to position [0, 3988]
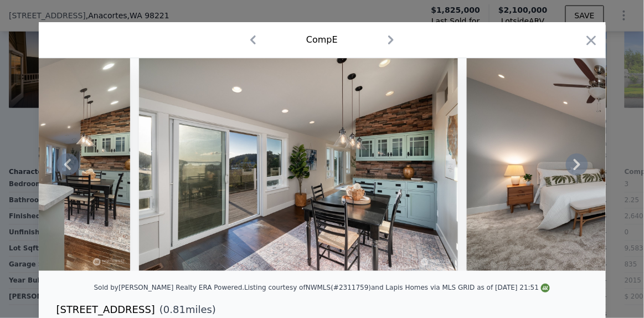
click at [575, 166] on icon at bounding box center [577, 164] width 7 height 11
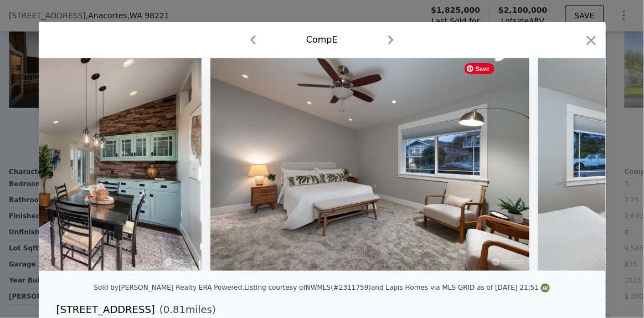
scroll to position [0, 4254]
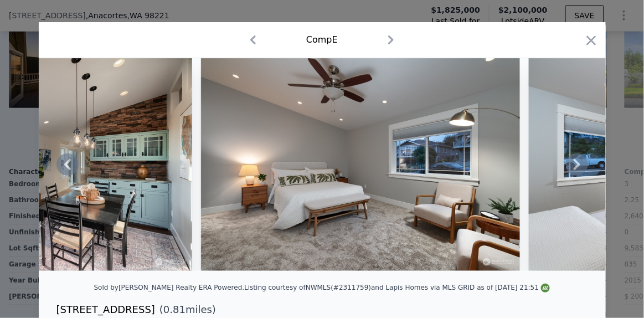
click at [575, 166] on icon at bounding box center [577, 164] width 7 height 11
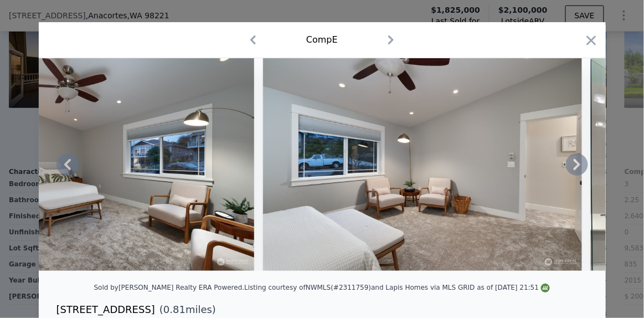
click at [575, 166] on icon at bounding box center [577, 164] width 7 height 11
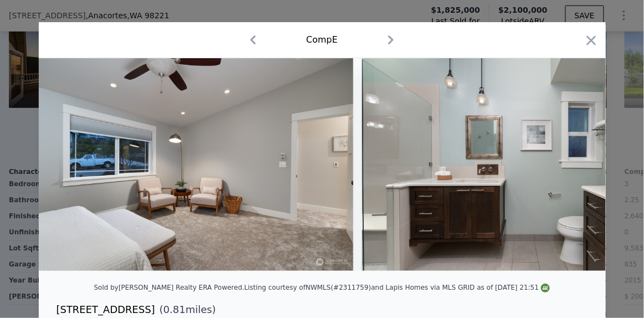
scroll to position [0, 4786]
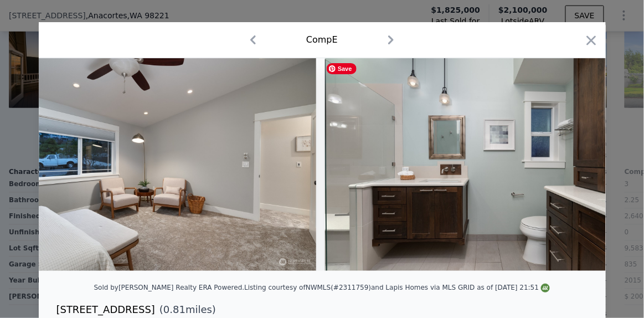
click at [575, 166] on img at bounding box center [484, 164] width 319 height 213
click at [584, 42] on icon "button" at bounding box center [592, 41] width 16 height 16
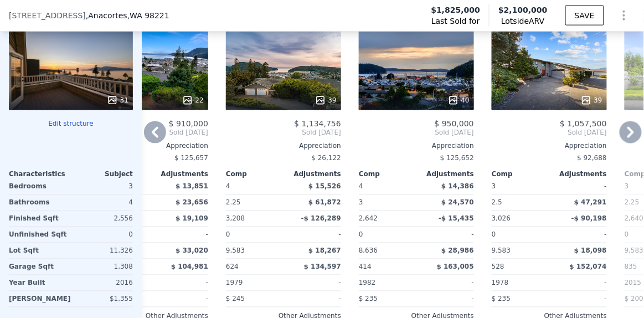
scroll to position [1340, 0]
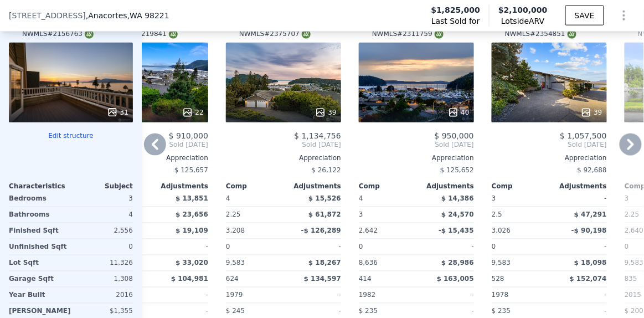
click at [620, 154] on icon at bounding box center [631, 145] width 22 height 22
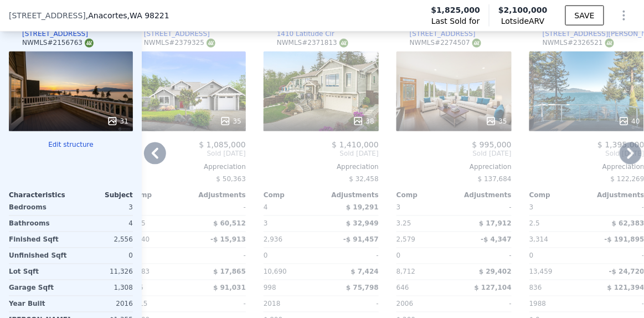
scroll to position [1313, 0]
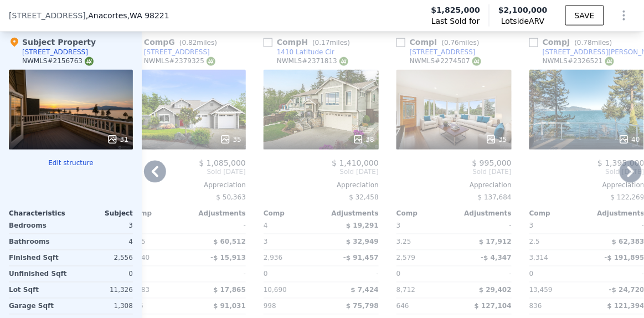
click at [327, 116] on div "38" at bounding box center [321, 110] width 115 height 80
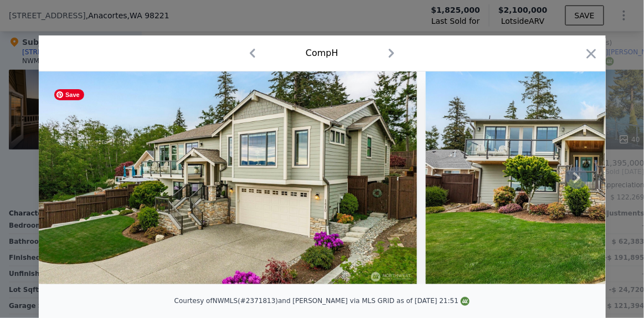
click at [298, 188] on img at bounding box center [228, 177] width 379 height 213
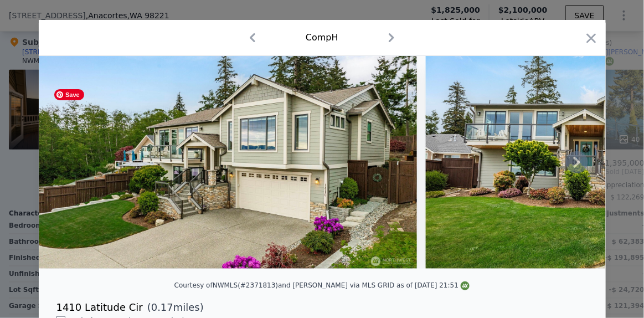
scroll to position [15, 0]
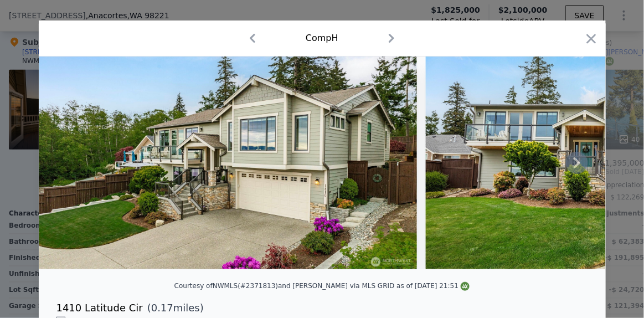
click at [572, 160] on icon at bounding box center [577, 163] width 22 height 22
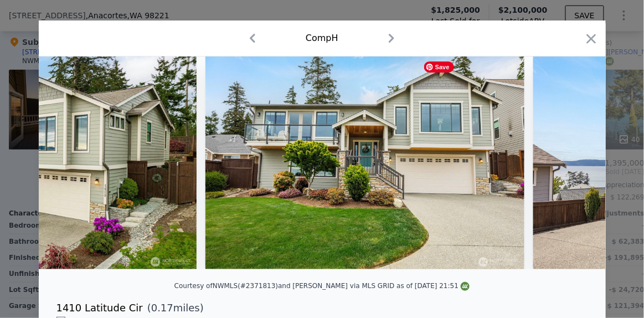
scroll to position [0, 265]
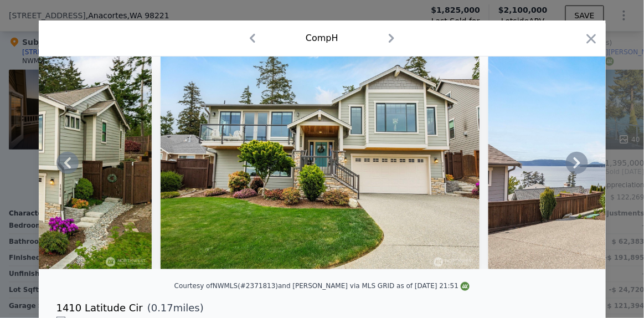
click at [574, 163] on icon at bounding box center [577, 162] width 7 height 11
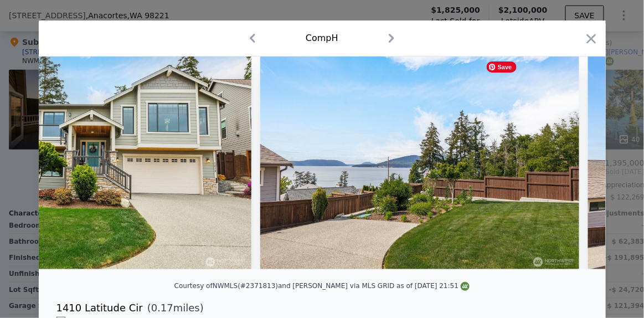
scroll to position [0, 531]
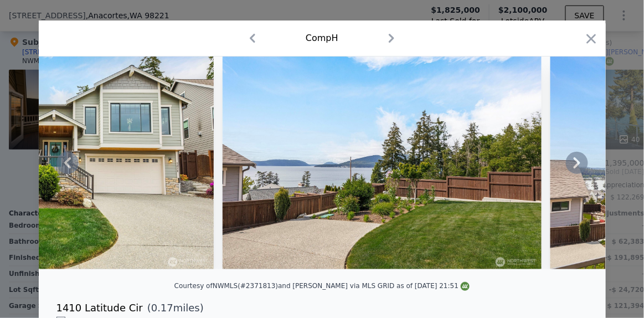
click at [574, 163] on icon at bounding box center [577, 162] width 7 height 11
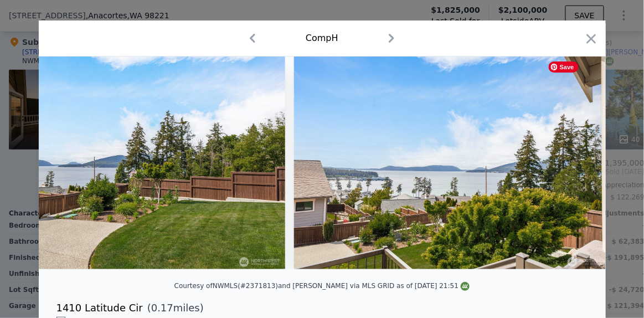
scroll to position [0, 797]
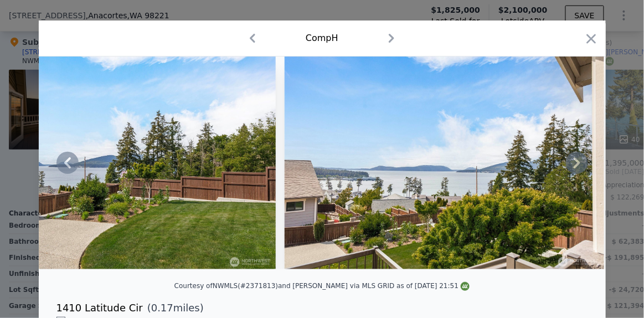
click at [574, 163] on icon at bounding box center [577, 162] width 7 height 11
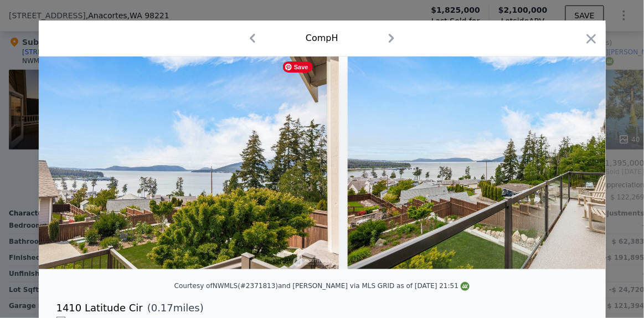
scroll to position [0, 1063]
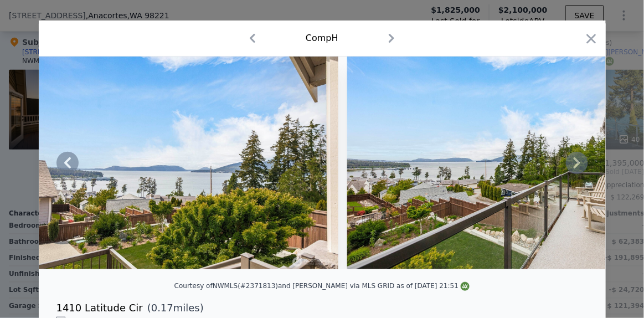
click at [574, 163] on icon at bounding box center [577, 162] width 7 height 11
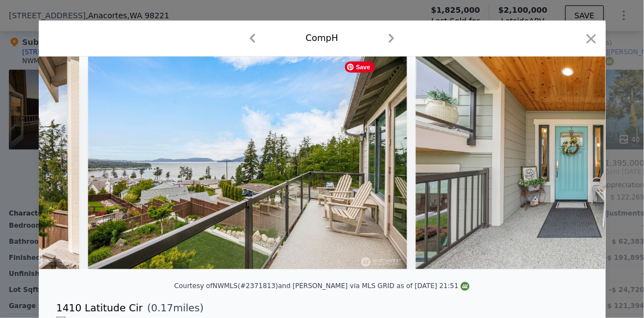
scroll to position [0, 1329]
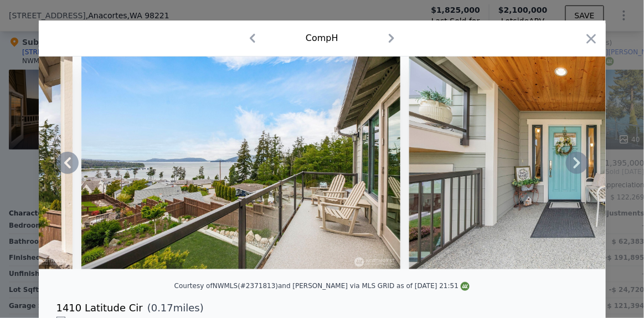
click at [574, 163] on icon at bounding box center [577, 162] width 7 height 11
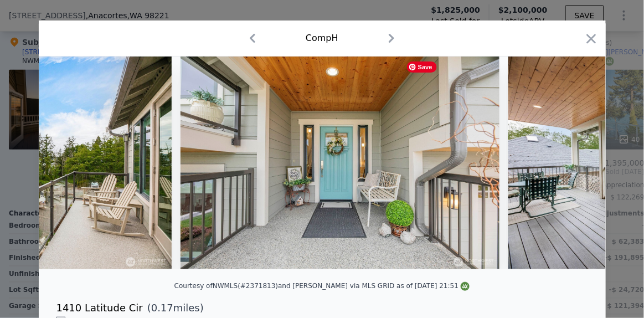
scroll to position [0, 1595]
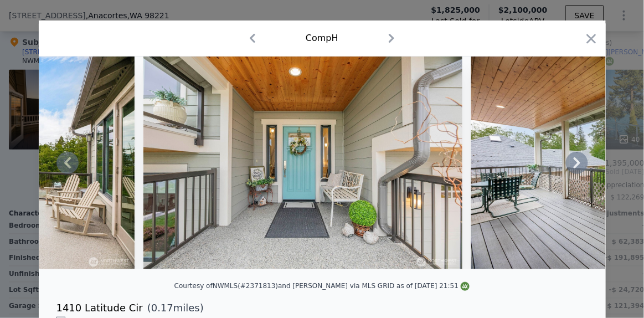
click at [574, 163] on icon at bounding box center [577, 162] width 7 height 11
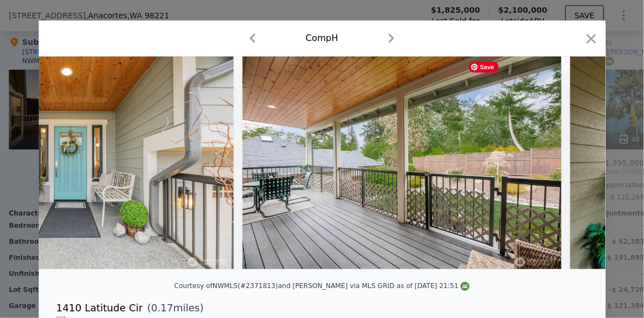
scroll to position [0, 1861]
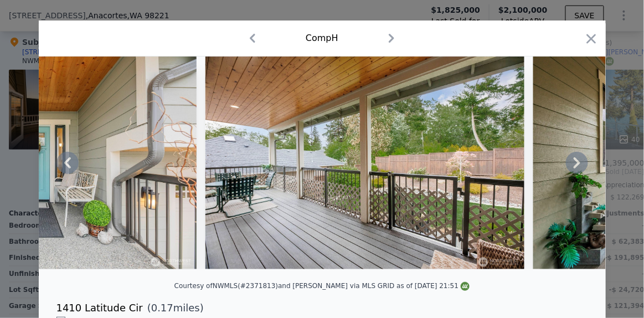
click at [574, 163] on icon at bounding box center [577, 162] width 7 height 11
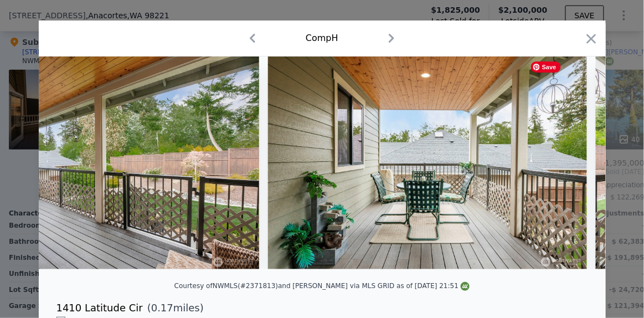
scroll to position [0, 2127]
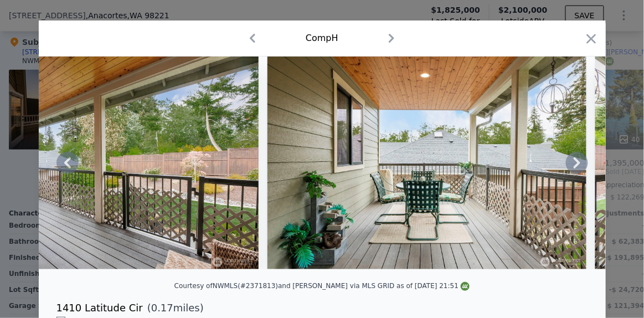
click at [574, 163] on icon at bounding box center [577, 162] width 7 height 11
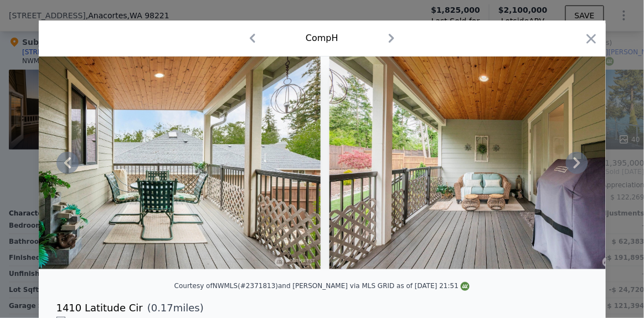
click at [574, 163] on icon at bounding box center [577, 162] width 7 height 11
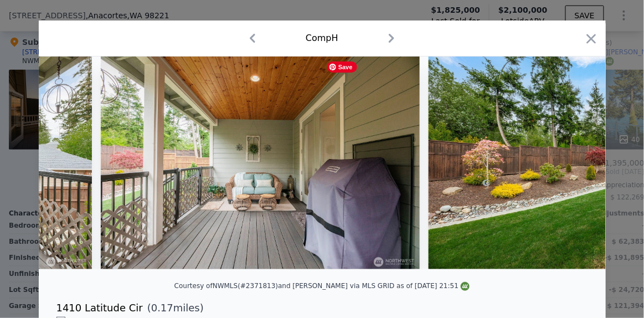
scroll to position [0, 2659]
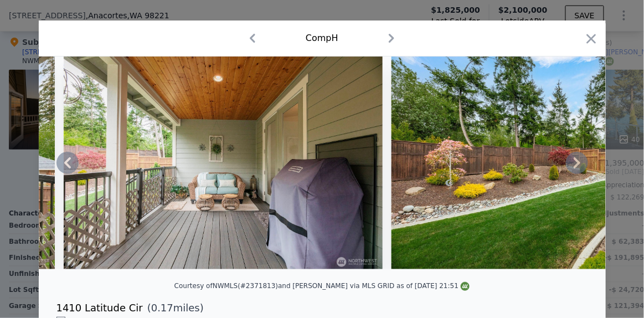
click at [574, 163] on icon at bounding box center [577, 162] width 7 height 11
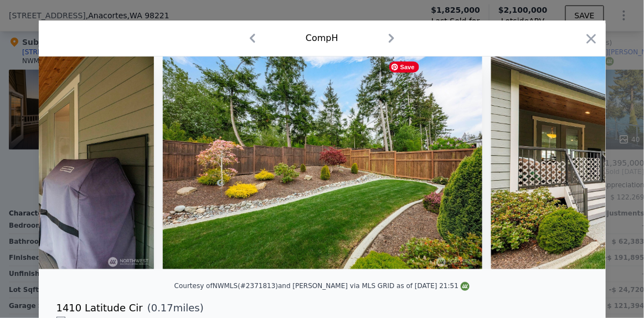
scroll to position [0, 2924]
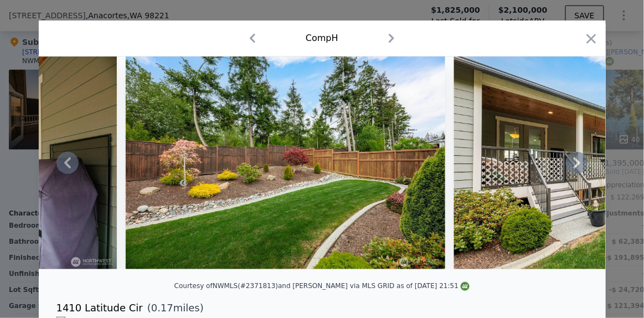
click at [574, 163] on icon at bounding box center [577, 162] width 7 height 11
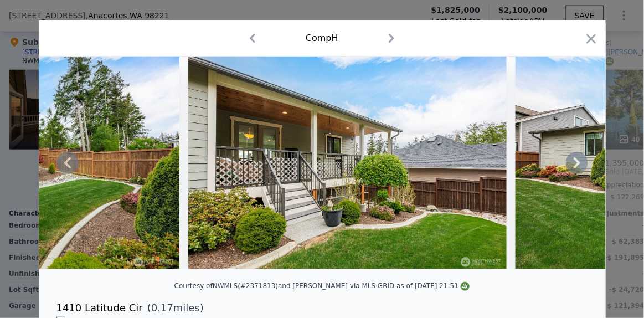
click at [574, 163] on icon at bounding box center [577, 162] width 7 height 11
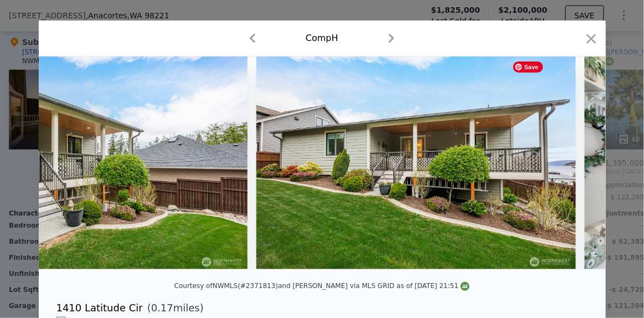
scroll to position [0, 3456]
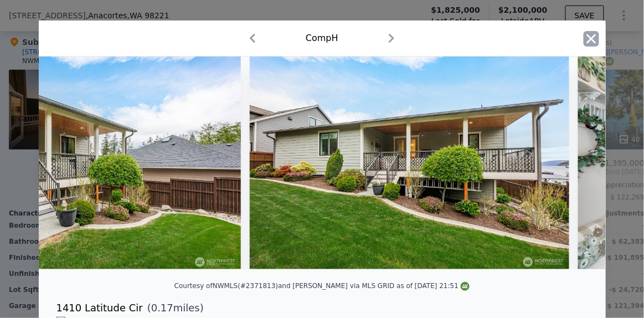
click at [584, 33] on icon "button" at bounding box center [592, 39] width 16 height 16
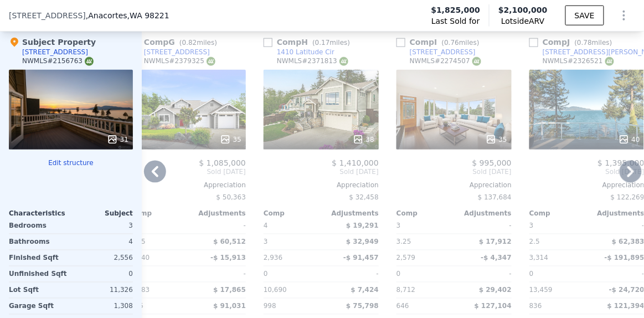
click at [628, 172] on icon at bounding box center [631, 171] width 7 height 11
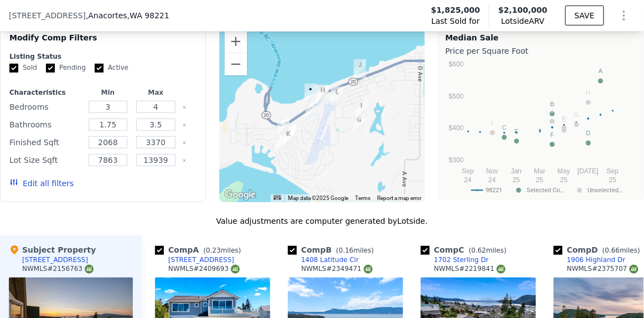
scroll to position [1094, 0]
